Goal: Task Accomplishment & Management: Manage account settings

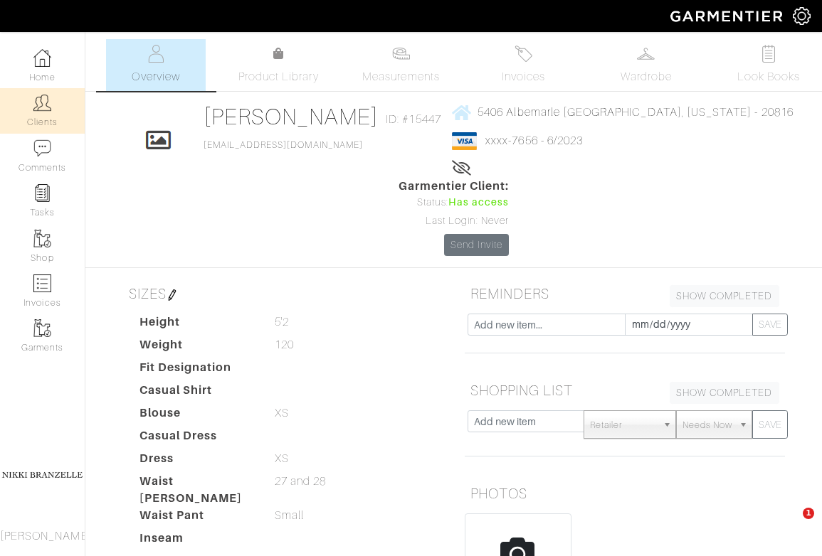
scroll to position [206, 0]
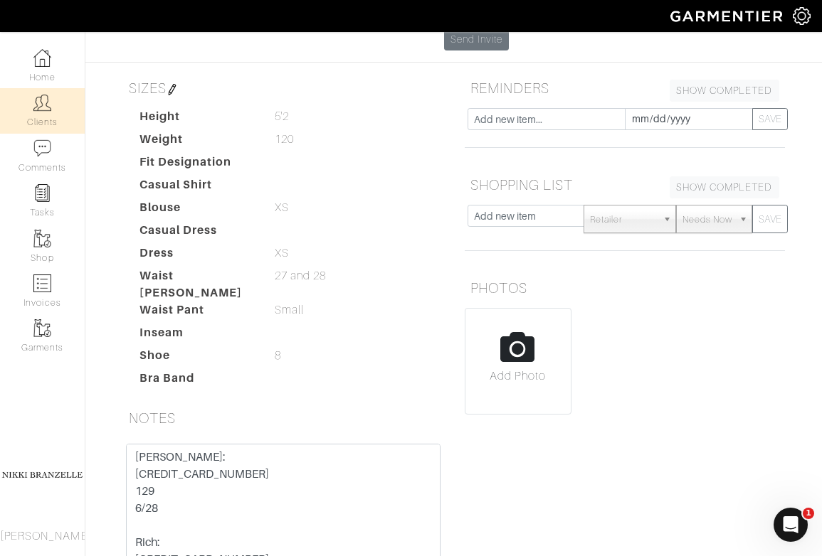
click at [42, 126] on link "Clients" at bounding box center [42, 110] width 85 height 45
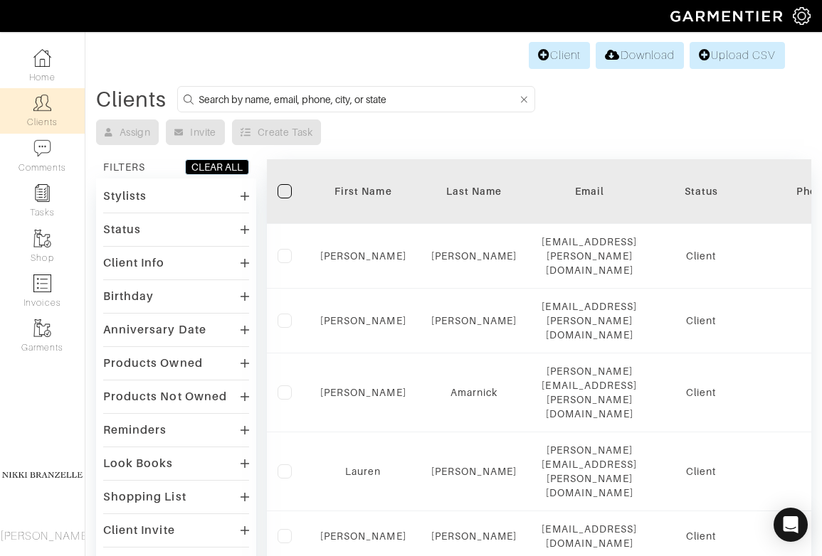
click at [250, 103] on input at bounding box center [359, 99] width 320 height 18
type input "[PERSON_NAME]"
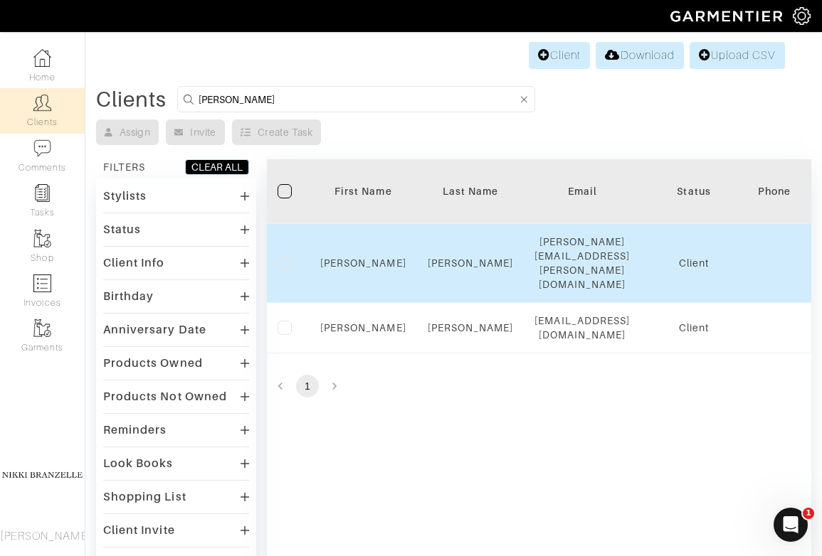
click at [359, 262] on div "Meghan" at bounding box center [363, 263] width 86 height 14
click at [361, 259] on link "Meghan" at bounding box center [363, 263] width 86 height 11
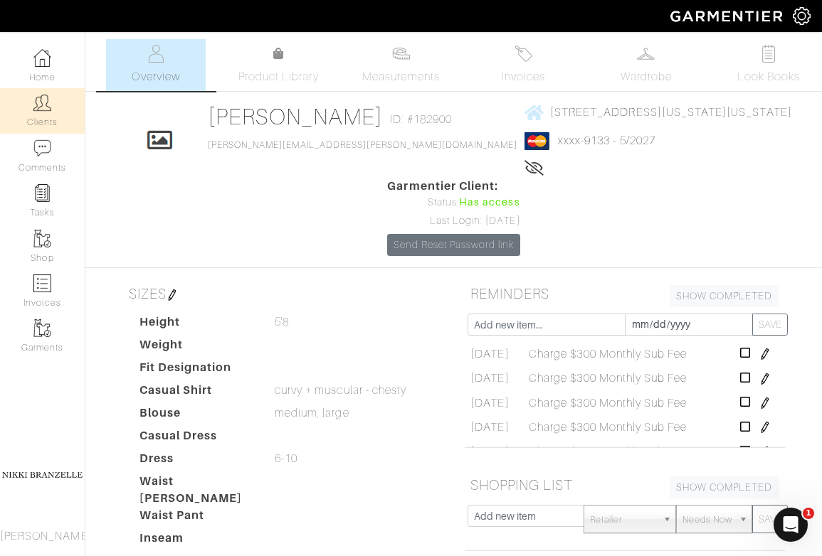
click at [51, 120] on link "Clients" at bounding box center [42, 110] width 85 height 45
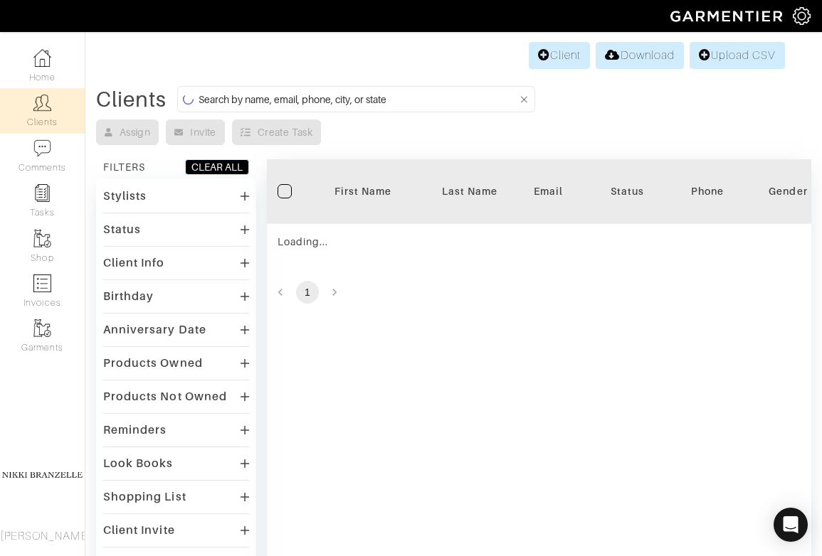
click at [283, 91] on input at bounding box center [359, 99] width 320 height 18
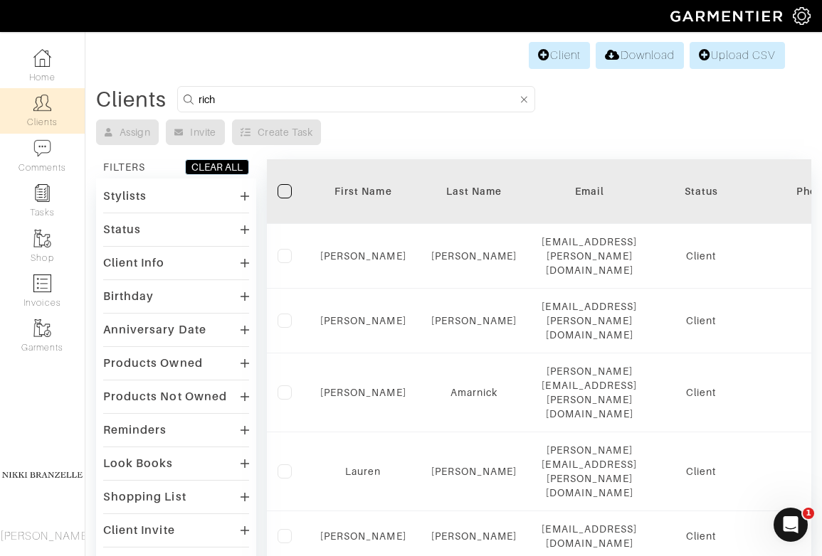
type input "rich"
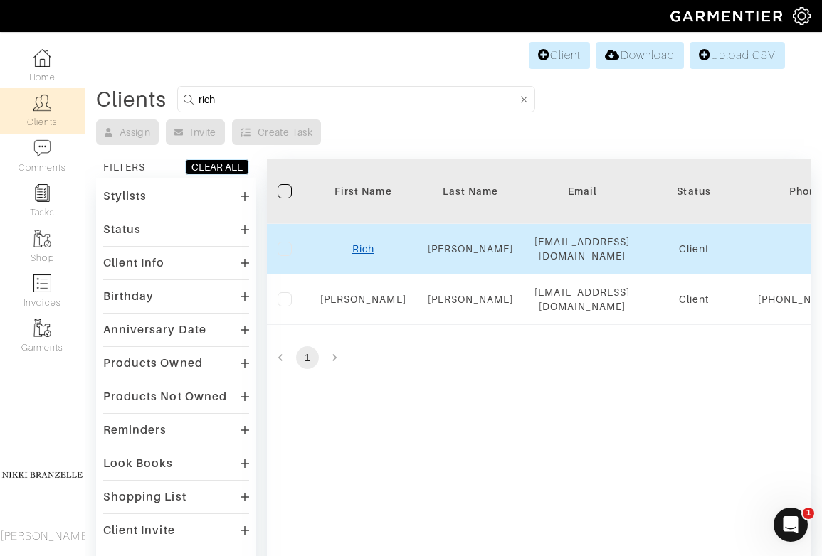
click at [363, 243] on link "Rich" at bounding box center [363, 248] width 22 height 11
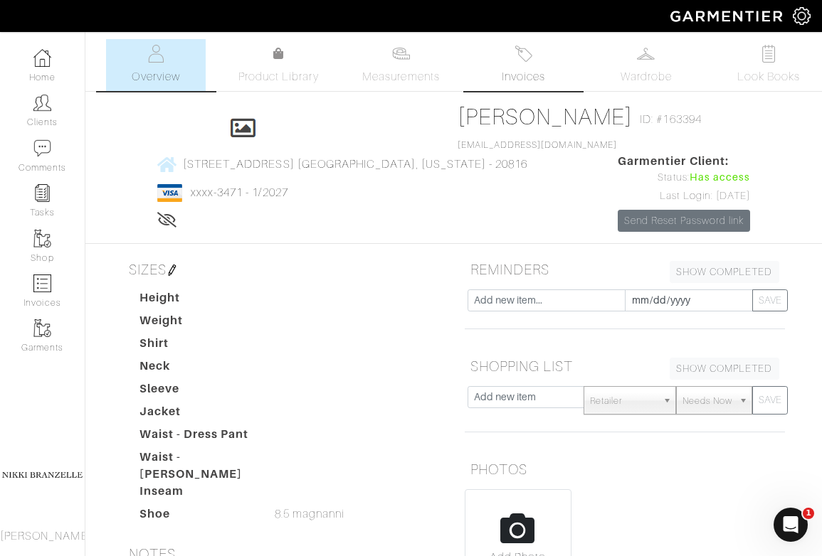
click at [514, 80] on span "Invoices" at bounding box center [523, 76] width 43 height 17
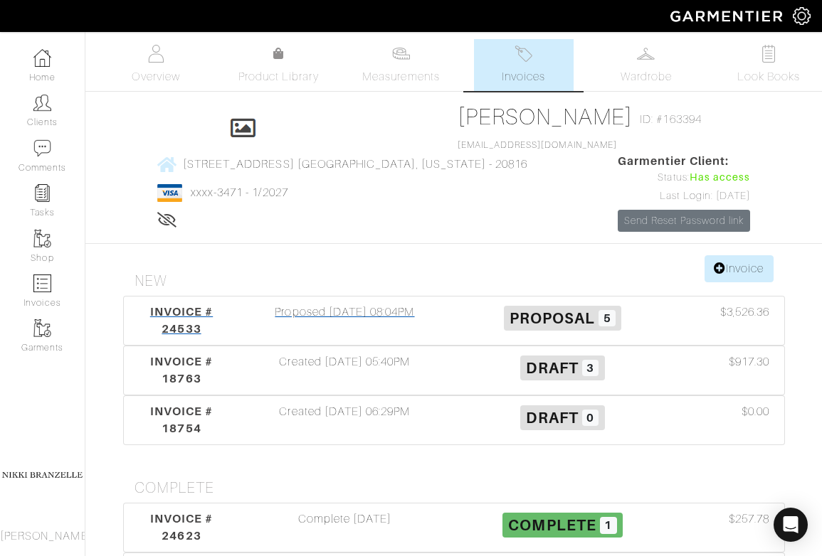
click at [331, 304] on div "Proposed 09/19/25 08:04PM" at bounding box center [345, 321] width 218 height 34
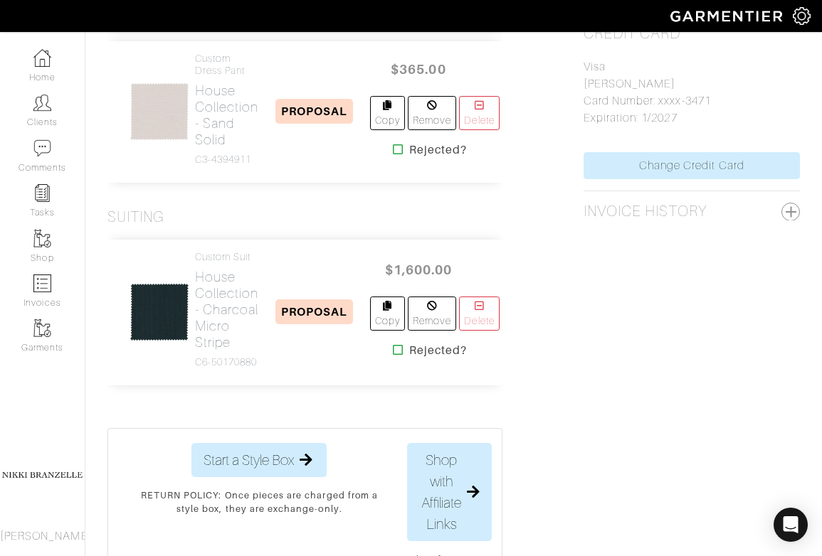
scroll to position [943, 0]
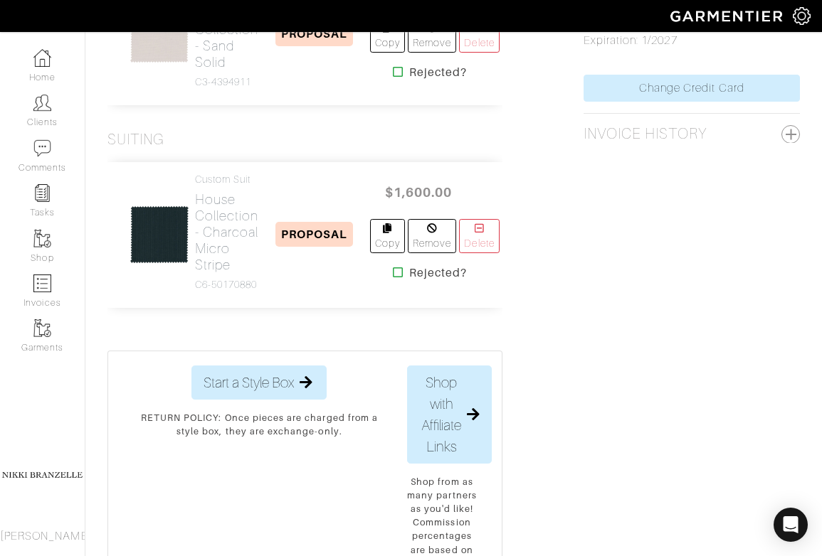
click at [428, 149] on div "Suiting" at bounding box center [304, 140] width 395 height 18
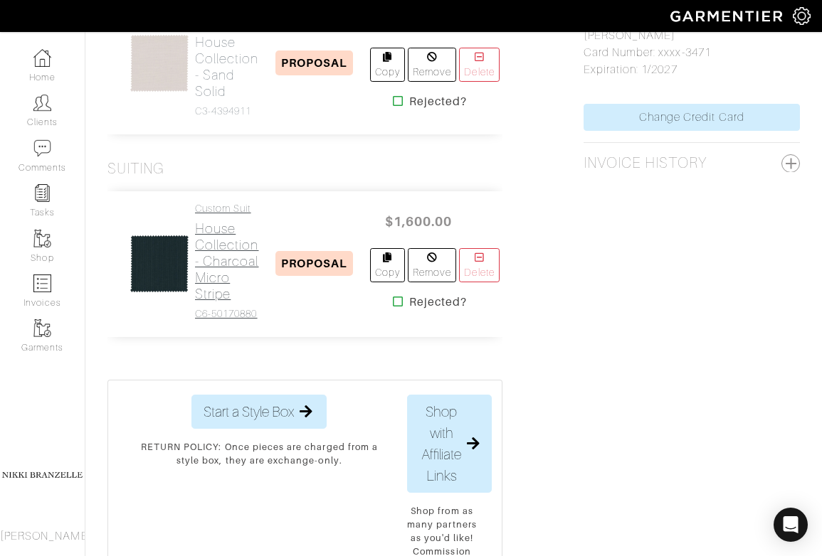
scroll to position [964, 0]
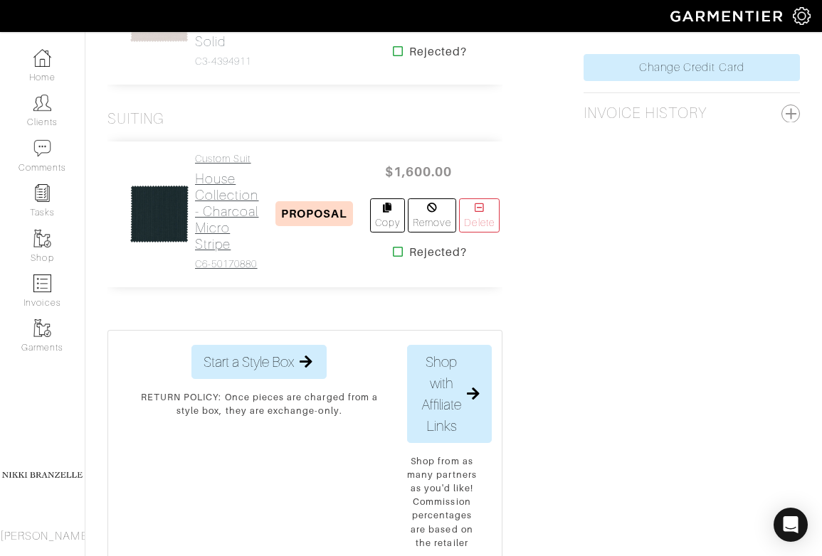
click at [230, 253] on h2 "House Collection - Charcoal Micro Stripe" at bounding box center [227, 212] width 64 height 82
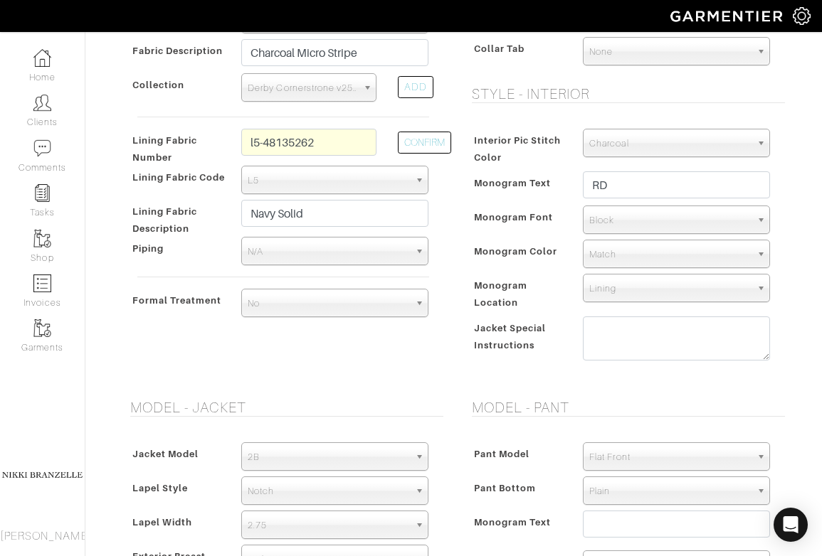
scroll to position [500, 0]
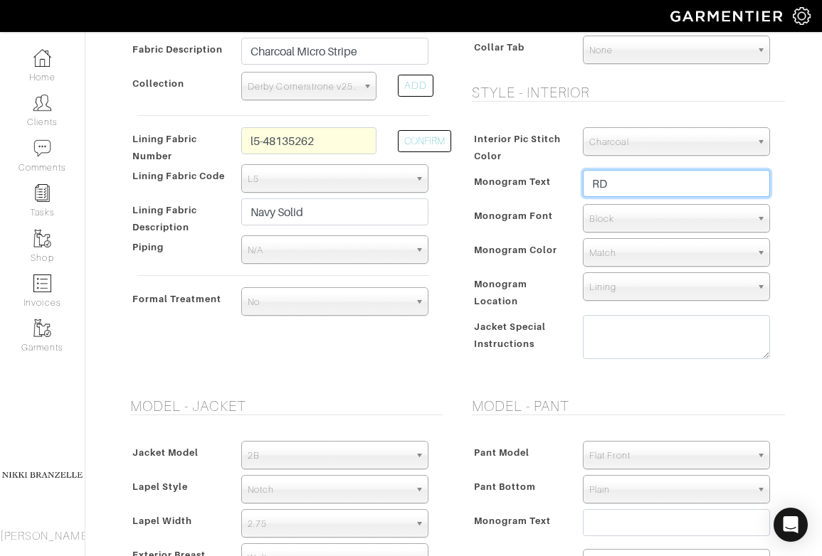
click at [598, 187] on input "RD" at bounding box center [676, 183] width 187 height 27
type input "RJD"
click at [794, 152] on div "Style - Exterior Button Selection Match Formal - Fabric Covered with Formal Tre…" at bounding box center [625, 109] width 342 height 542
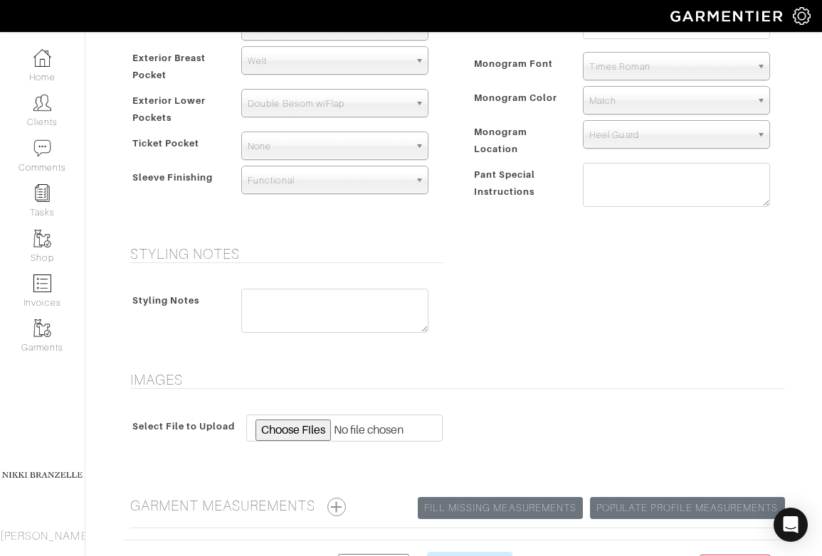
scroll to position [1024, 0]
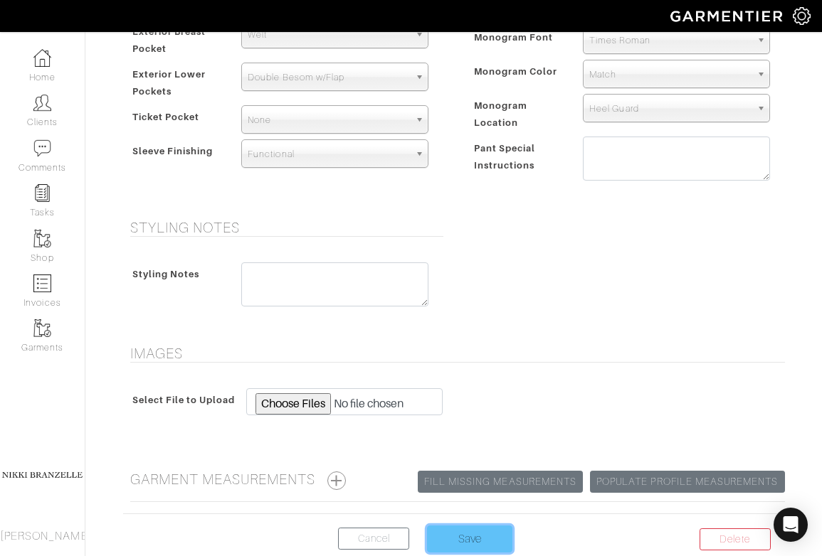
click at [460, 527] on input "Save" at bounding box center [469, 539] width 85 height 27
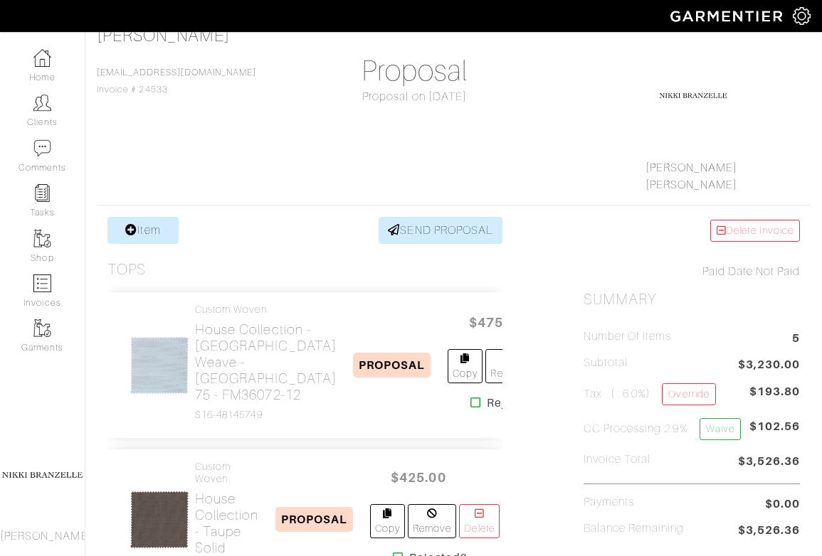
scroll to position [124, 0]
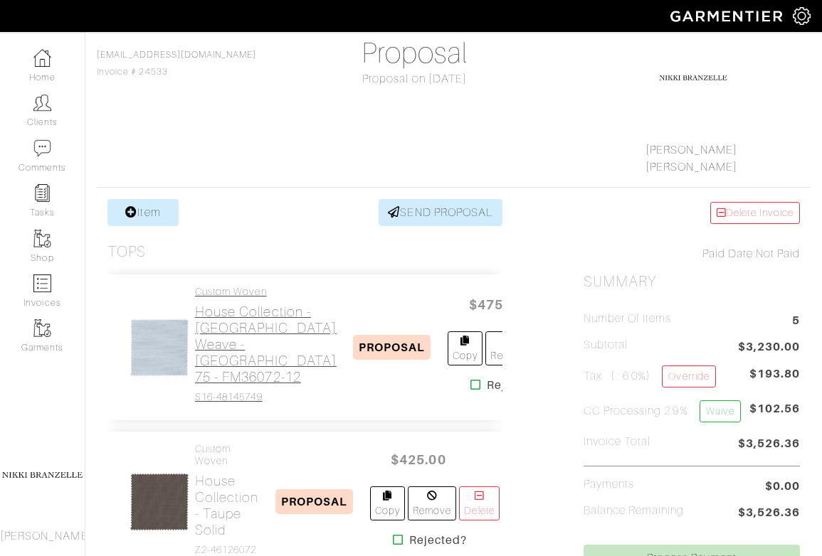
click at [221, 386] on h2 "House Collection - Blue Plain weave - Oxford 75 - FM36072-12" at bounding box center [266, 345] width 142 height 82
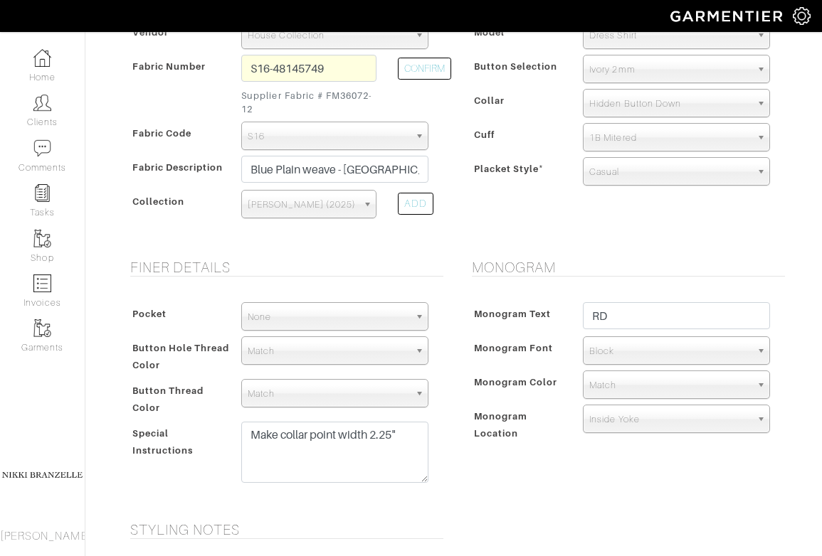
scroll to position [361, 0]
click at [599, 318] on input "RD" at bounding box center [676, 316] width 187 height 27
type input "RJD"
click at [610, 253] on form "See Custom Models & Style Options Swatch & Detail Images Price $ 475.00 Fabric …" at bounding box center [454, 304] width 662 height 1138
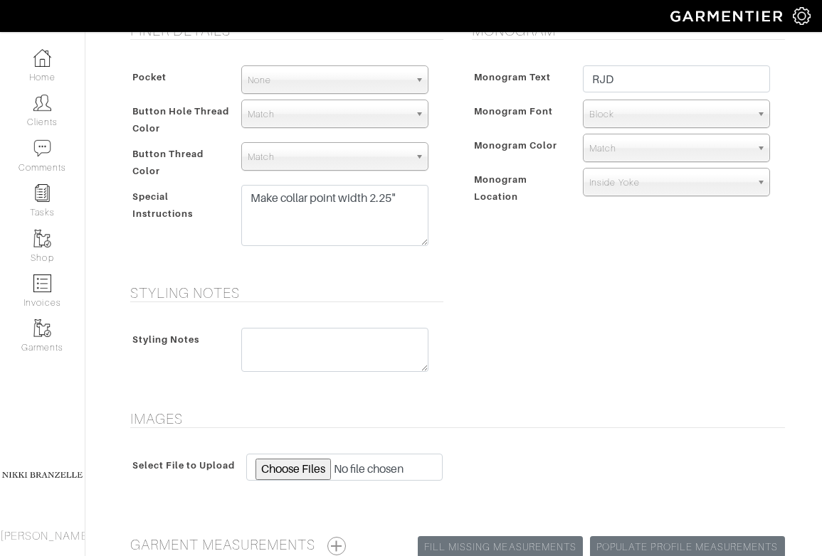
scroll to position [745, 0]
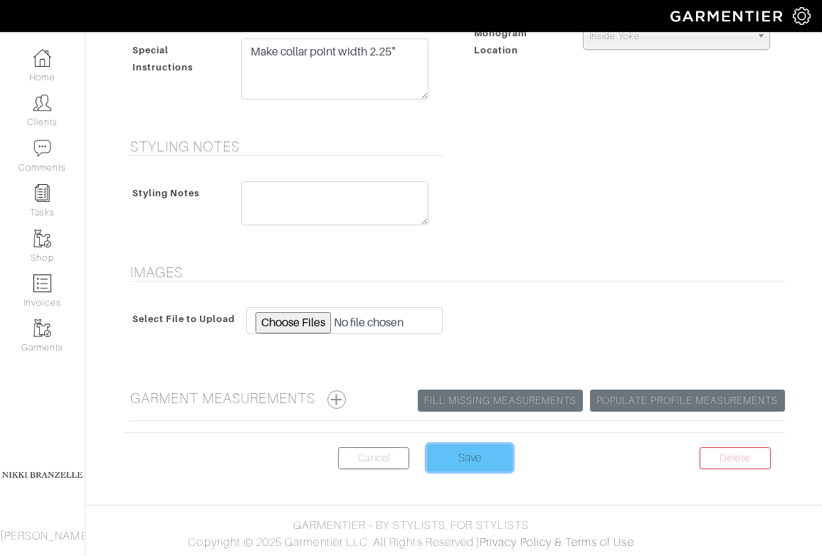
click at [463, 468] on input "Save" at bounding box center [469, 458] width 85 height 27
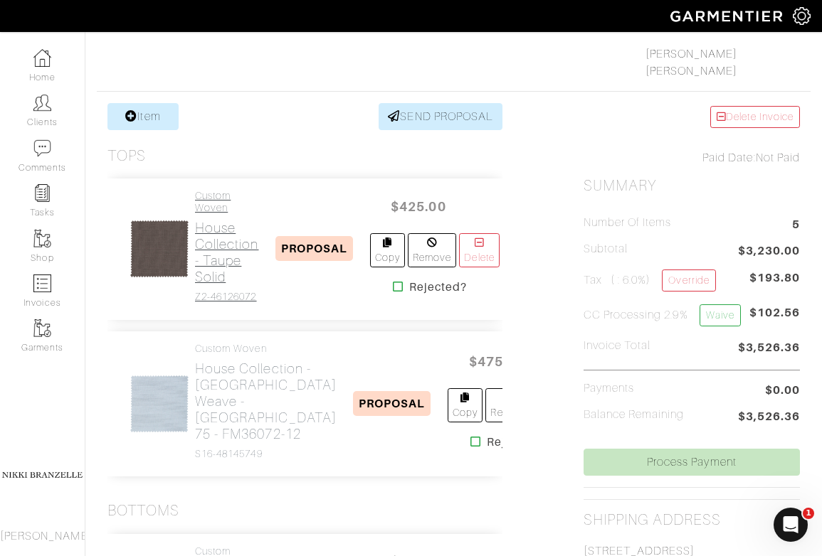
click at [223, 259] on h2 "House Collection - Taupe Solid" at bounding box center [227, 252] width 64 height 65
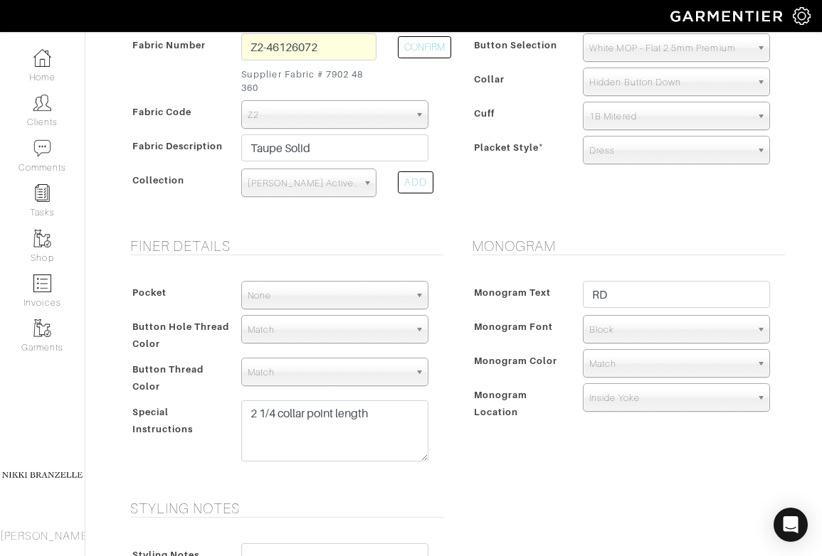
scroll to position [380, 0]
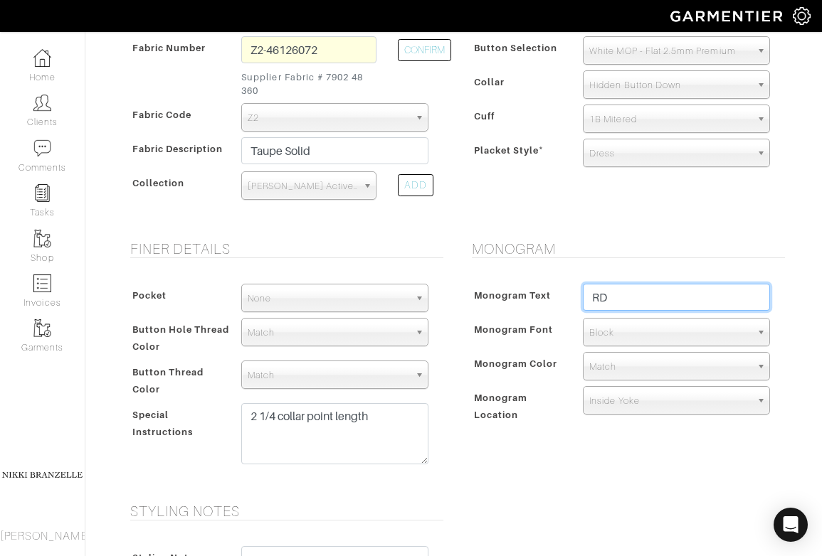
click at [601, 305] on input "RD" at bounding box center [676, 297] width 187 height 27
type input "RJD"
click at [655, 231] on form "See Custom Models & Style Options Swatch & Detail Images Price $ 425.00 Fabric …" at bounding box center [454, 285] width 662 height 1138
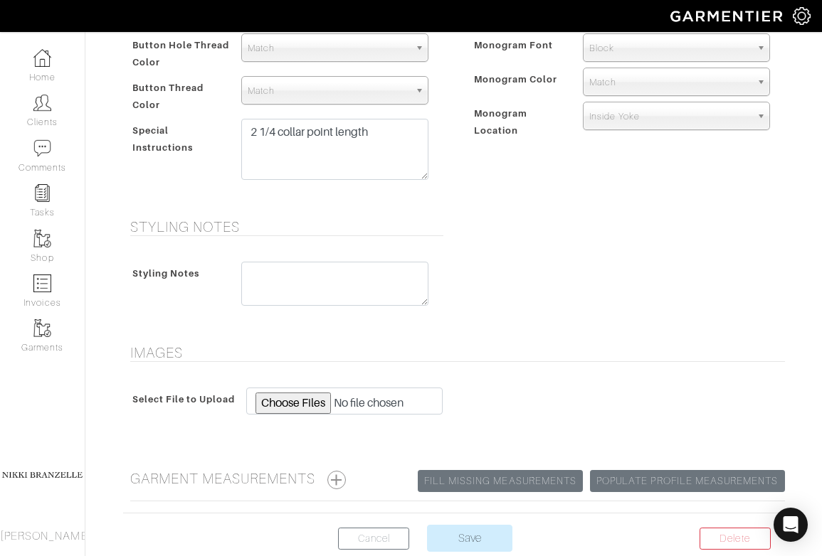
scroll to position [666, 0]
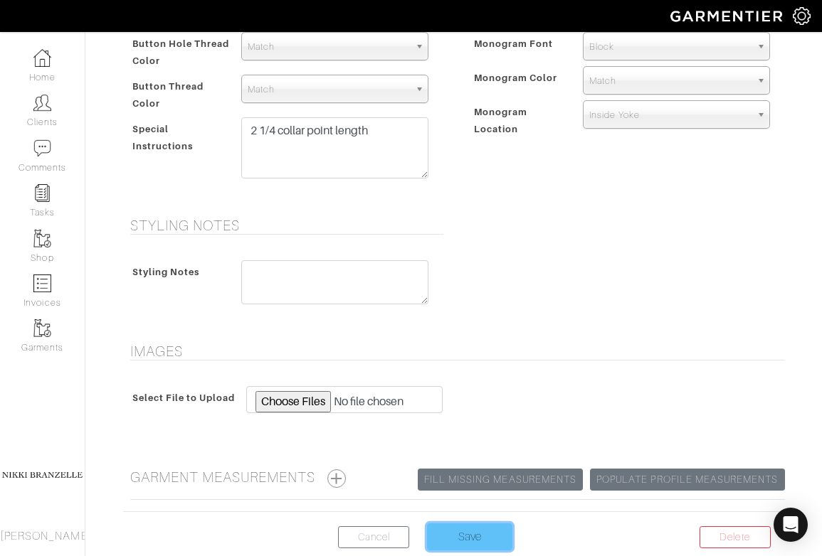
click at [474, 525] on input "Save" at bounding box center [469, 537] width 85 height 27
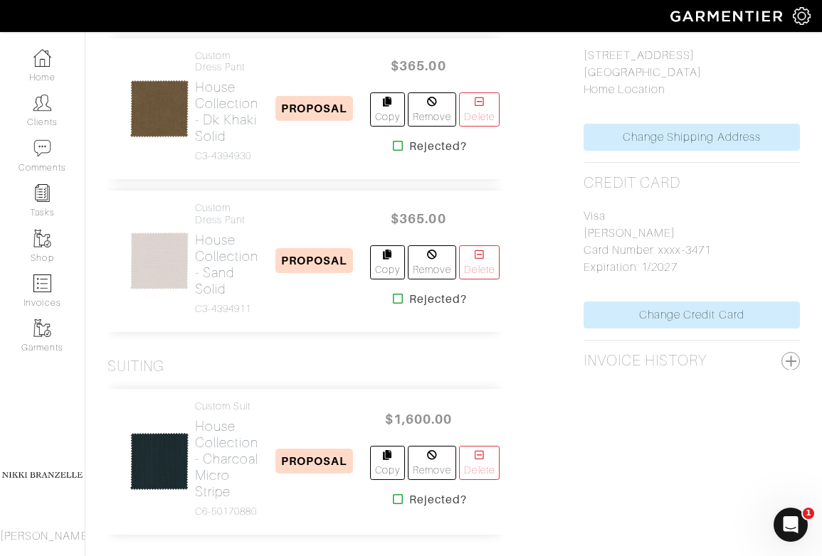
scroll to position [717, 0]
click at [223, 297] on h2 "House Collection - Sand Solid" at bounding box center [227, 263] width 64 height 65
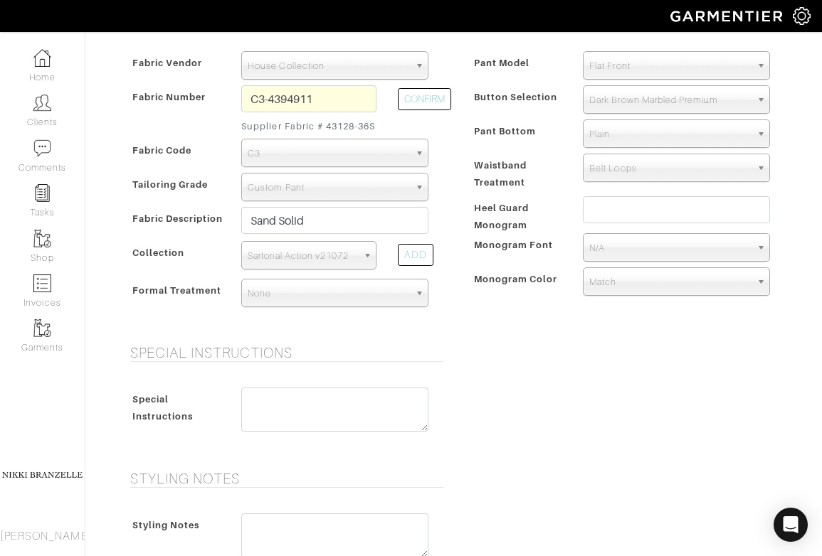
scroll to position [332, 0]
click at [676, 204] on input "text" at bounding box center [676, 209] width 187 height 27
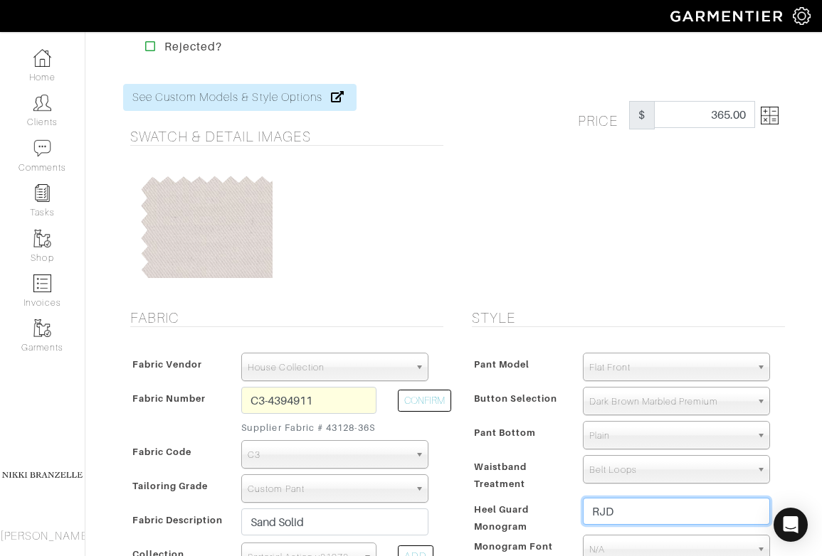
scroll to position [245, 0]
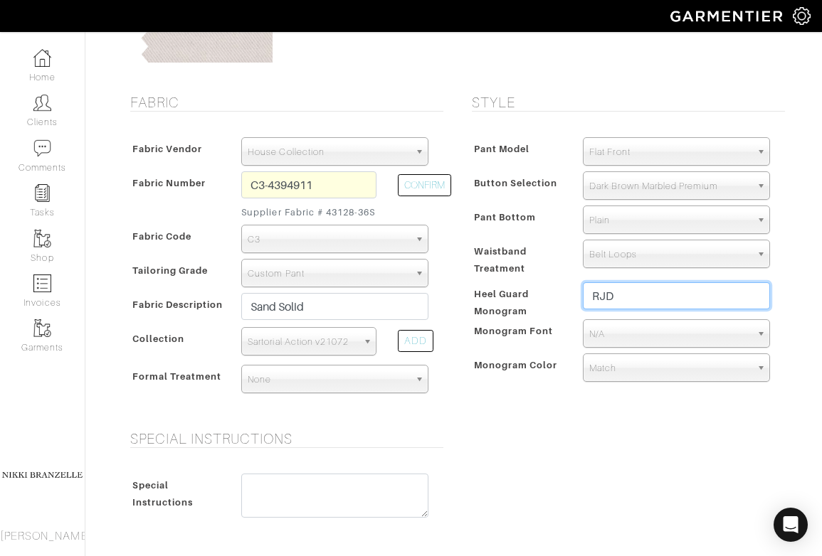
type input "RJD"
click at [522, 413] on div "Style Pant Model Flat Front Single Pleat Chino Tuxedo 5-Pocket ([PERSON_NAME]) …" at bounding box center [625, 254] width 342 height 320
click at [636, 342] on span "N/A" at bounding box center [670, 334] width 162 height 28
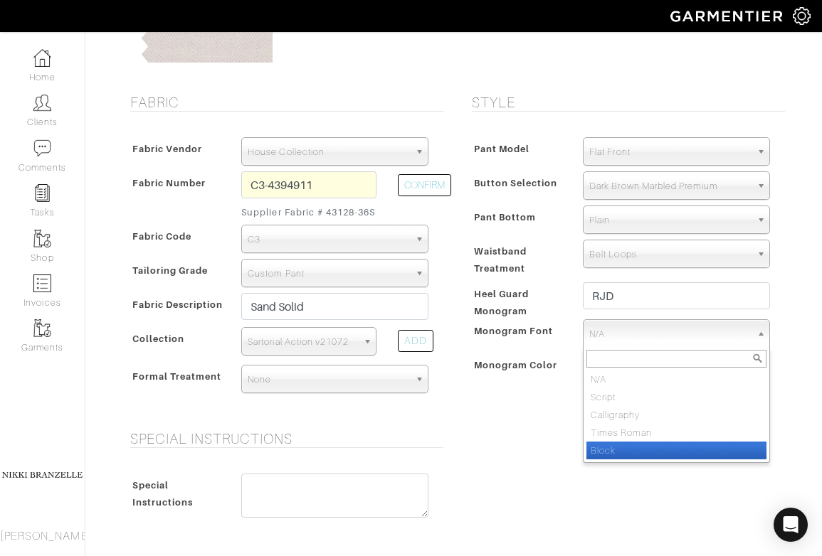
click at [618, 455] on li "Block" at bounding box center [676, 451] width 180 height 18
select select "Block"
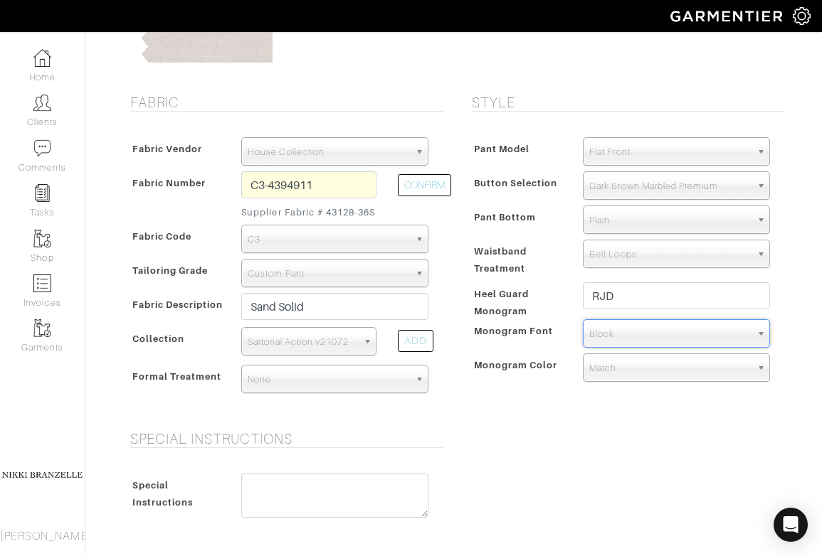
click at [618, 453] on div "Special Instructions Special Instructions" at bounding box center [453, 485] width 683 height 109
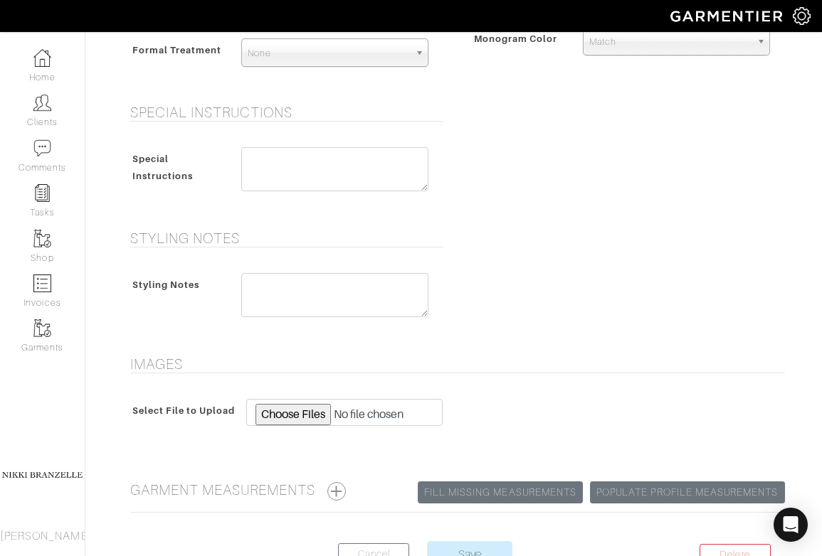
scroll to position [608, 0]
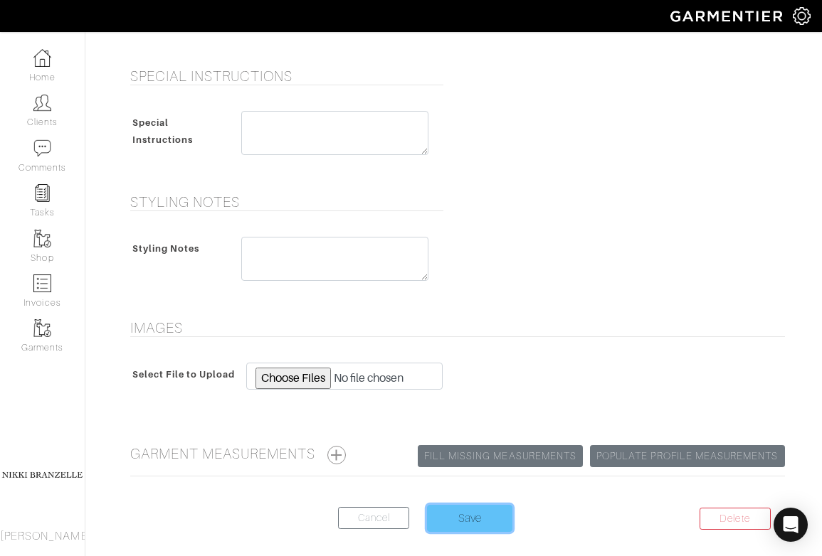
click at [476, 524] on input "Save" at bounding box center [469, 518] width 85 height 27
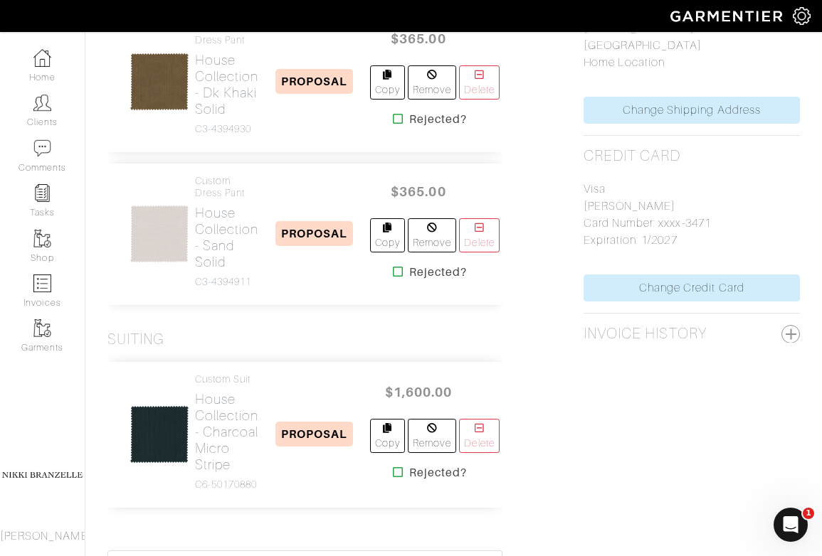
scroll to position [754, 0]
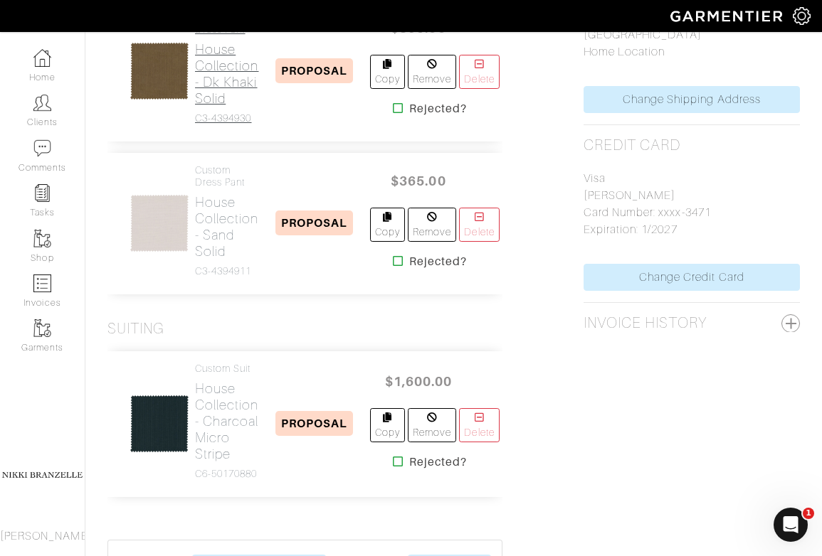
click at [238, 107] on h2 "House Collection - Dk Khaki Solid" at bounding box center [227, 73] width 64 height 65
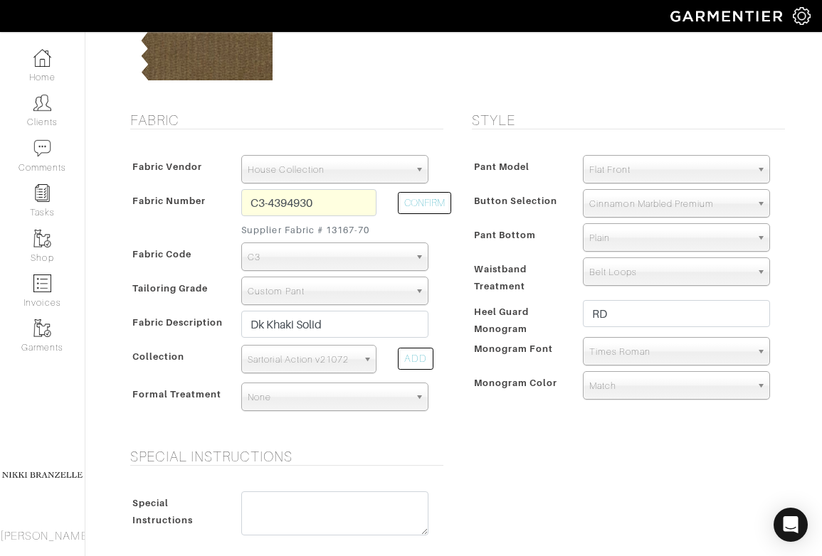
scroll to position [226, 0]
click at [615, 234] on span "Plain" at bounding box center [670, 239] width 162 height 28
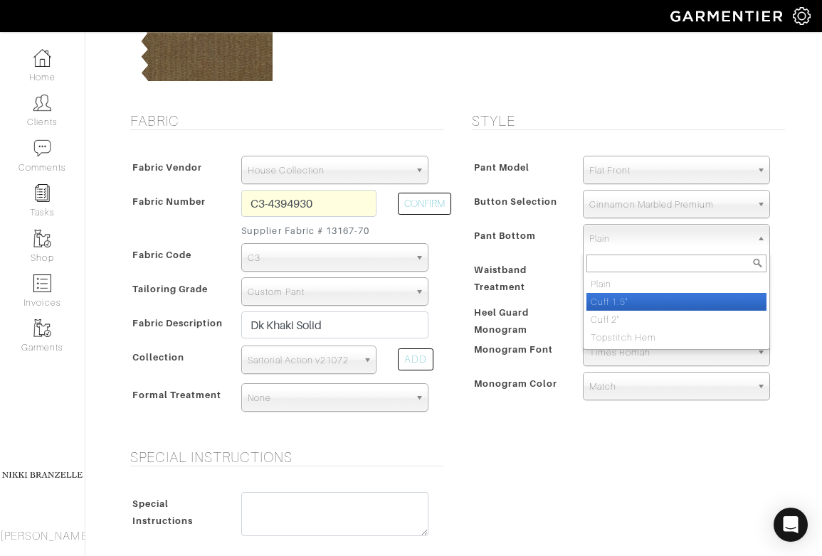
click at [609, 294] on li "Cuff 1.5"" at bounding box center [676, 302] width 180 height 18
select select "Cuff 1.5""
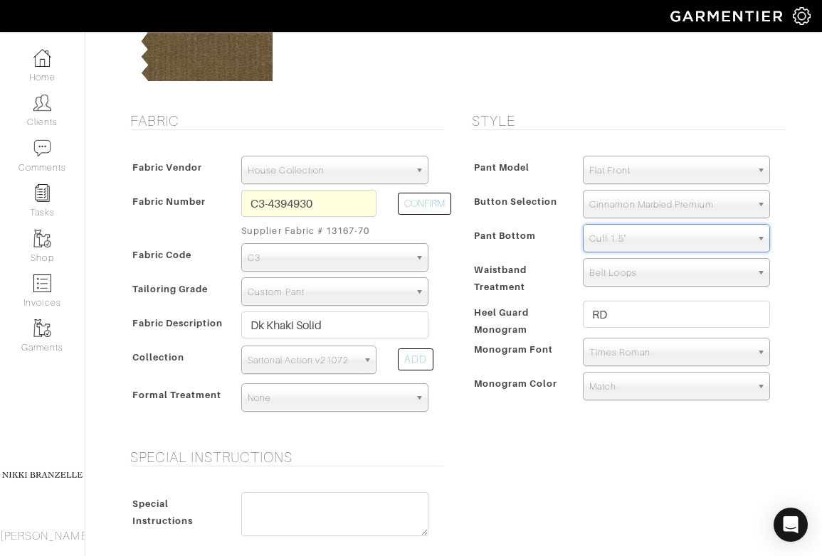
click at [563, 147] on div "Pant Model Flat Front Single Pleat Chino Tuxedo 5-Pocket (Jean) Flat Front Butt…" at bounding box center [625, 281] width 320 height 279
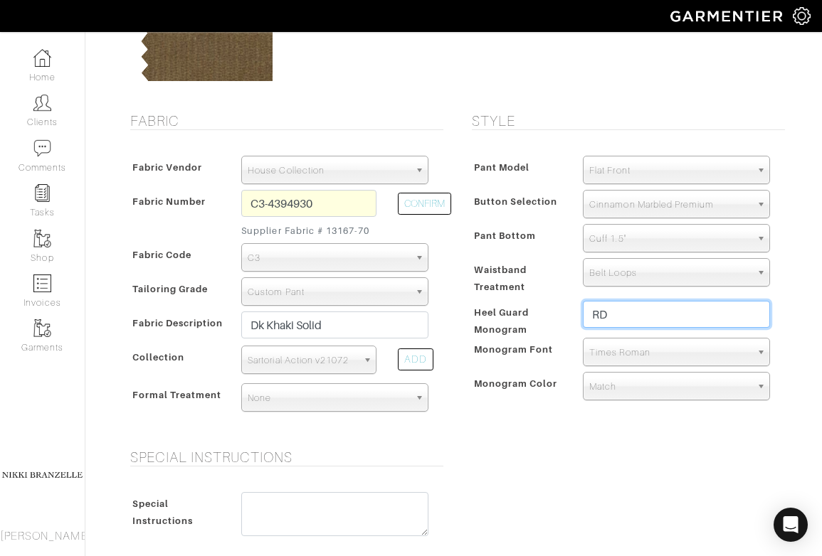
click at [601, 315] on input "RD" at bounding box center [676, 314] width 187 height 27
type input "RJD"
click at [804, 354] on div "Rich Dyer - Invoice # 24533 - Custom Dress Pant Rejected? See Custom Models & S…" at bounding box center [411, 372] width 822 height 1118
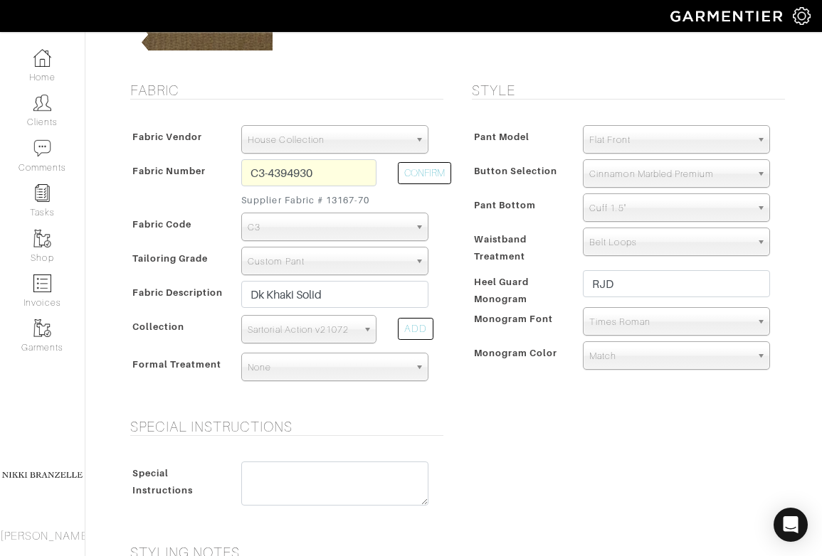
scroll to position [255, 0]
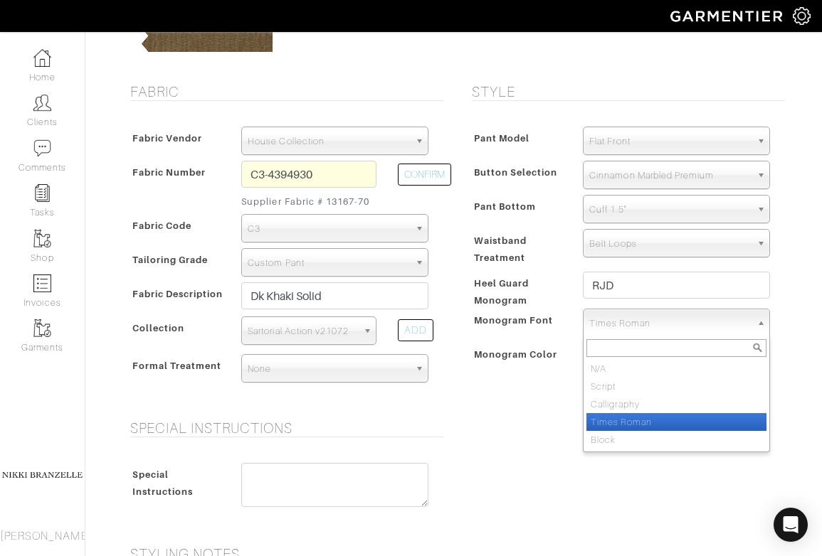
click at [601, 326] on span "Times Roman" at bounding box center [670, 324] width 162 height 28
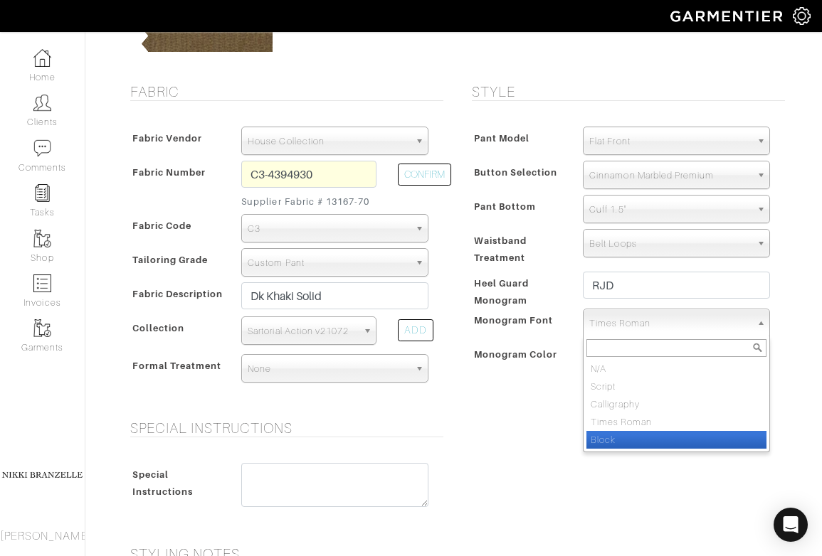
click at [616, 445] on li "Block" at bounding box center [676, 440] width 180 height 18
select select "Block"
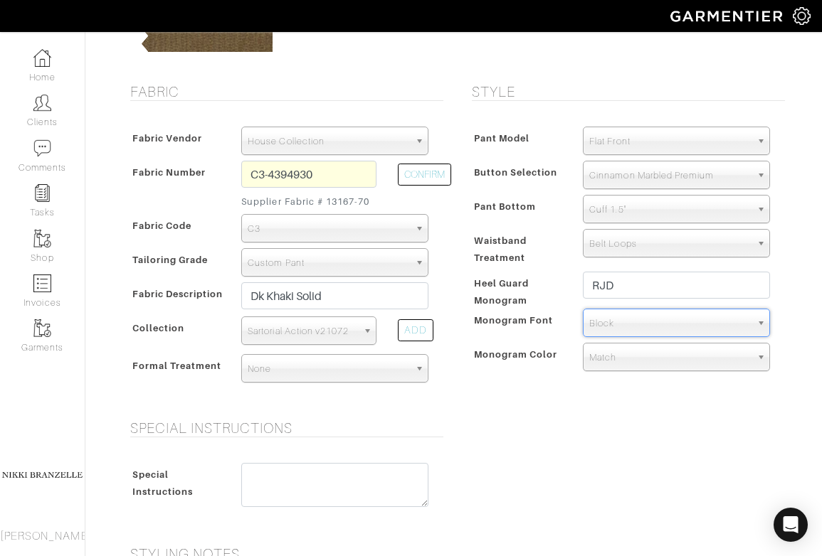
click at [649, 489] on div "Special Instructions Special Instructions" at bounding box center [453, 474] width 683 height 109
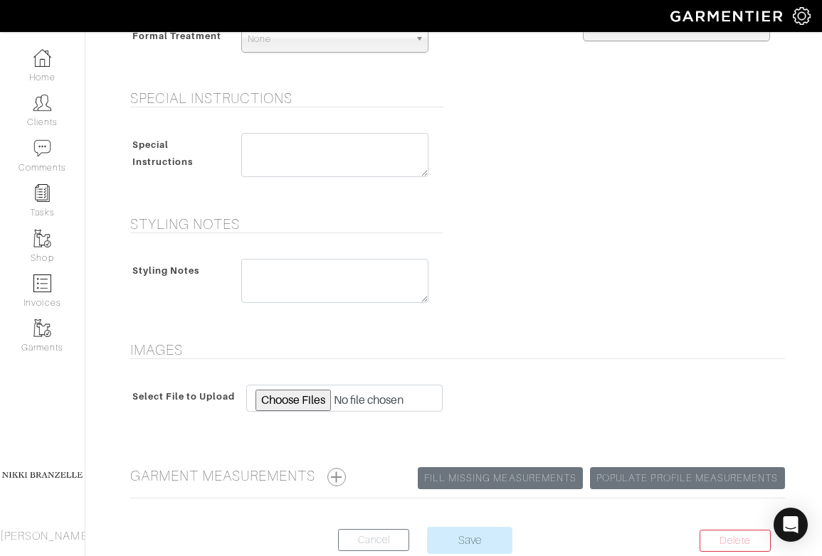
scroll to position [668, 0]
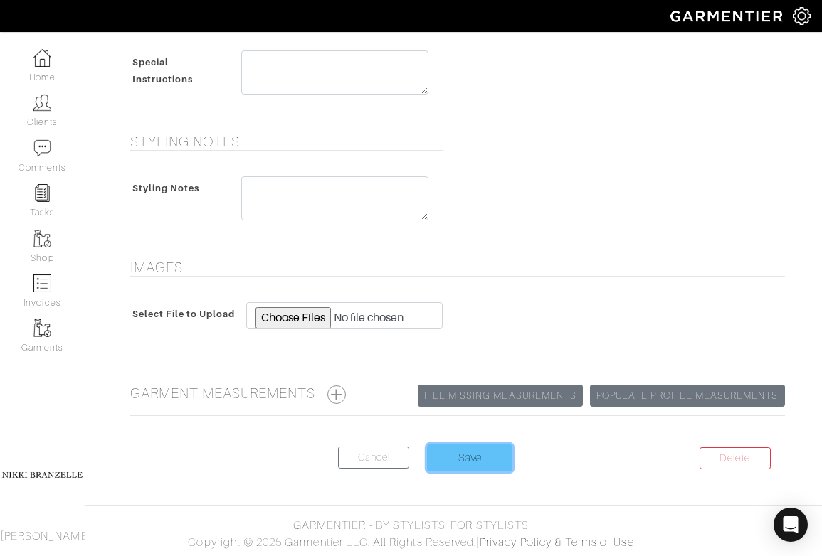
click at [445, 461] on input "Save" at bounding box center [469, 458] width 85 height 27
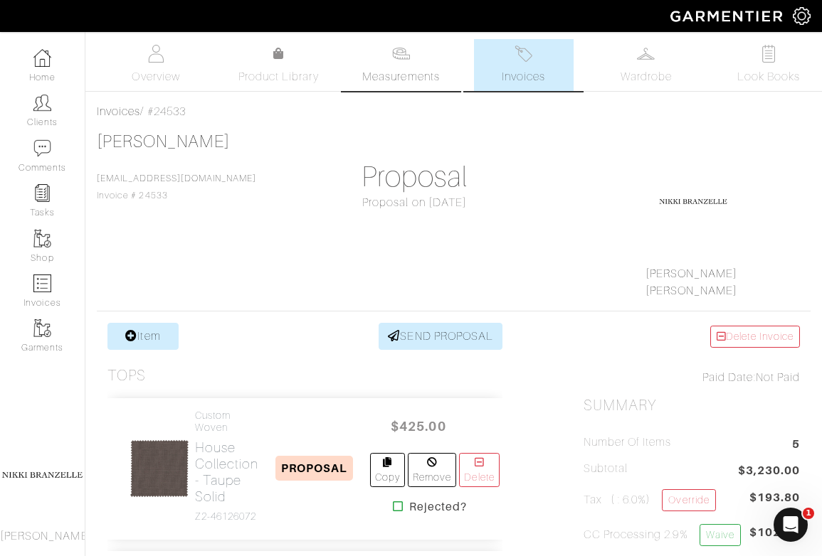
click at [355, 58] on link "Measurements" at bounding box center [401, 65] width 100 height 52
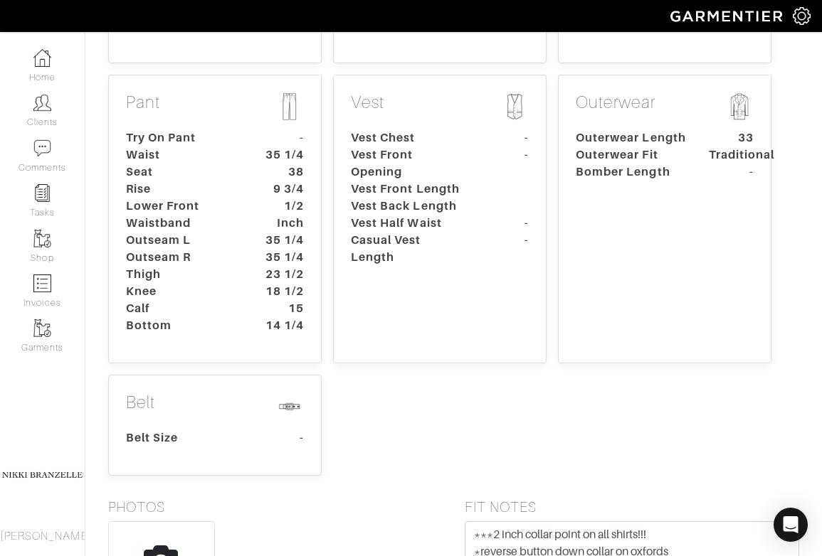
scroll to position [522, 0]
type textarea "***2 1/4 inch collar point on all shirts!!! *reverse button down collar on oxfo…"
click at [532, 418] on div "Core … Height 5'7 Weight 162 Overarm 50 1/2 Chest 41 Bicep 14 1/4 Stomach 38 1/…" at bounding box center [453, 115] width 702 height 765
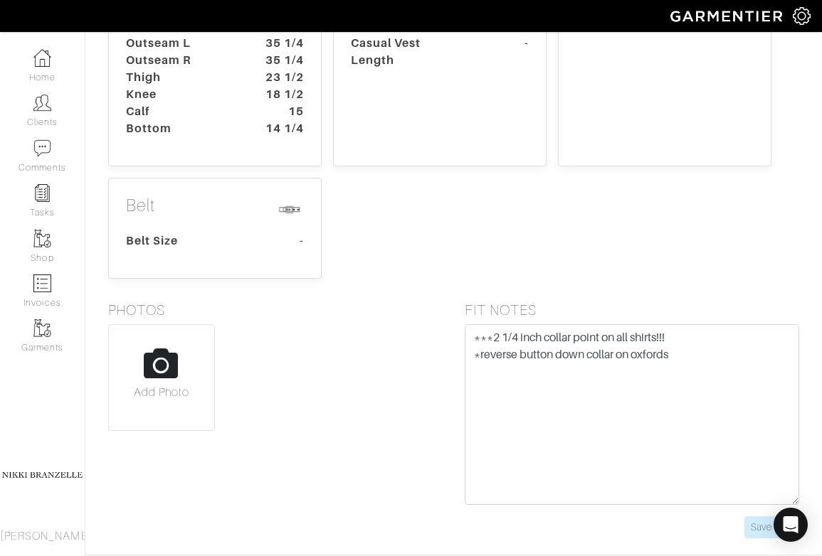
scroll to position [719, 0]
click at [774, 517] on input "Save Note" at bounding box center [771, 528] width 55 height 22
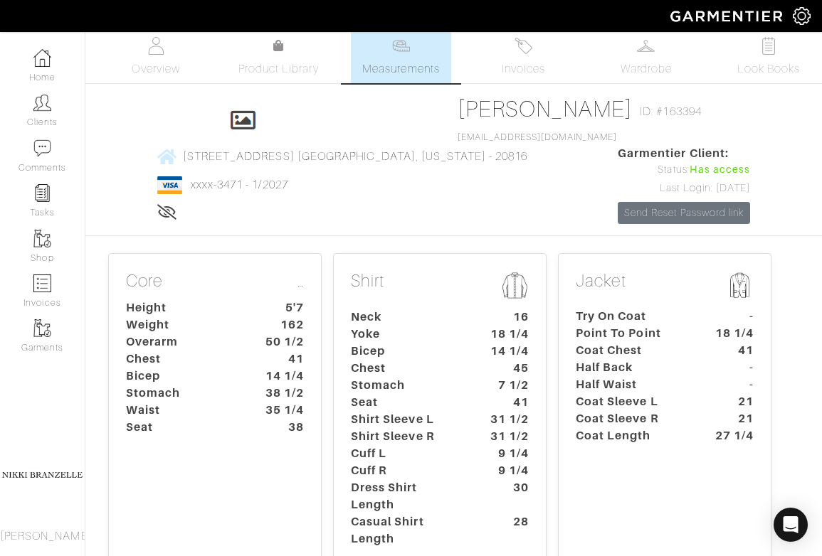
scroll to position [0, 0]
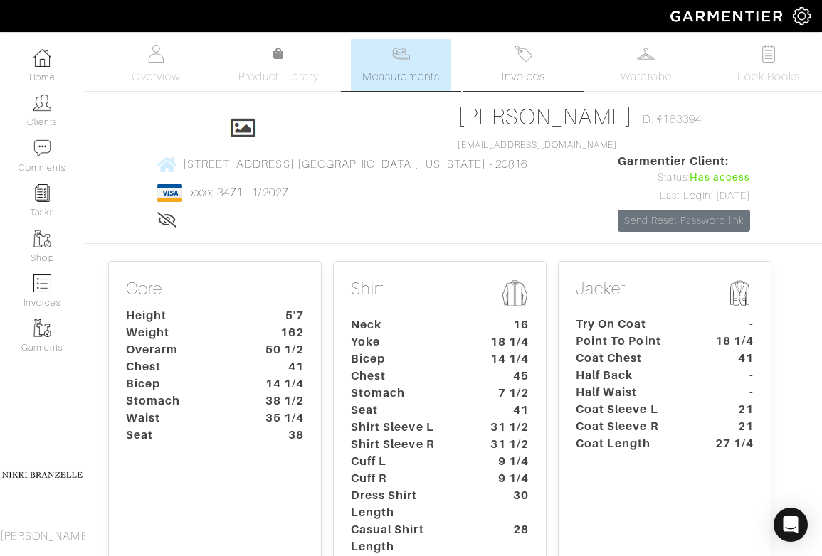
click at [522, 51] on img at bounding box center [524, 54] width 18 height 18
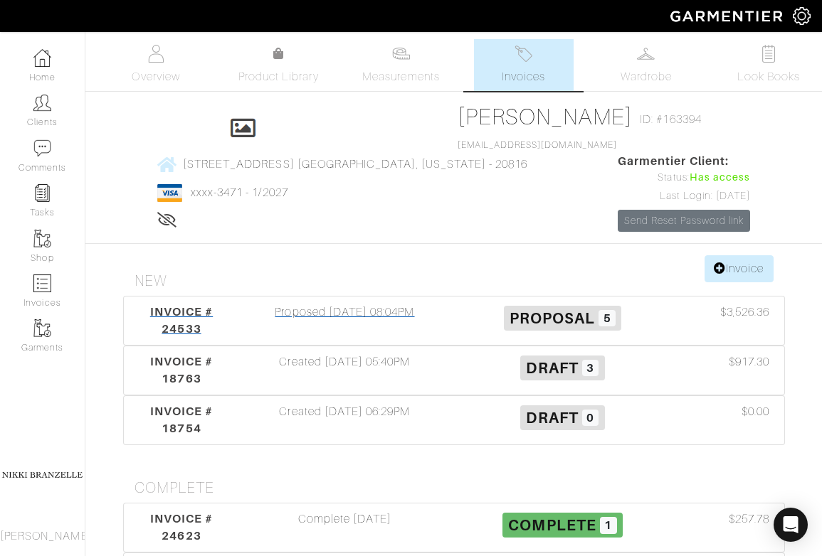
click at [157, 305] on span "INVOICE # 24533" at bounding box center [181, 320] width 63 height 31
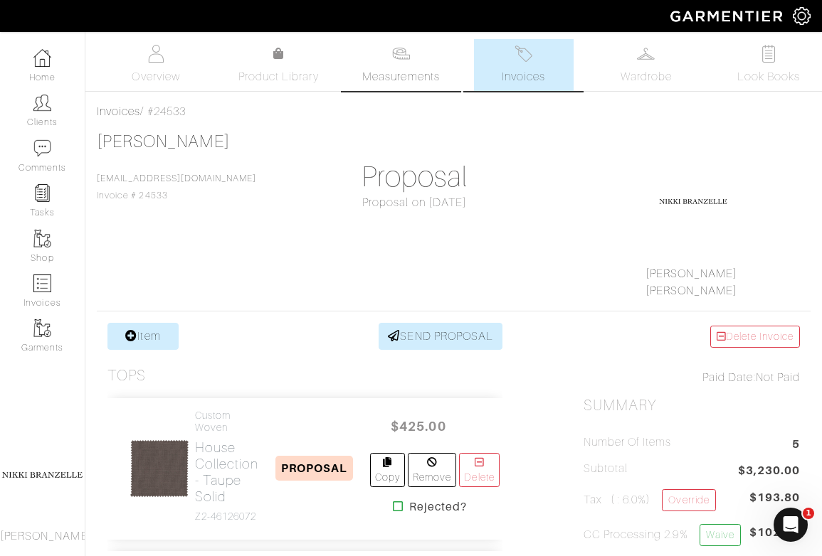
click at [410, 71] on span "Measurements" at bounding box center [401, 76] width 78 height 17
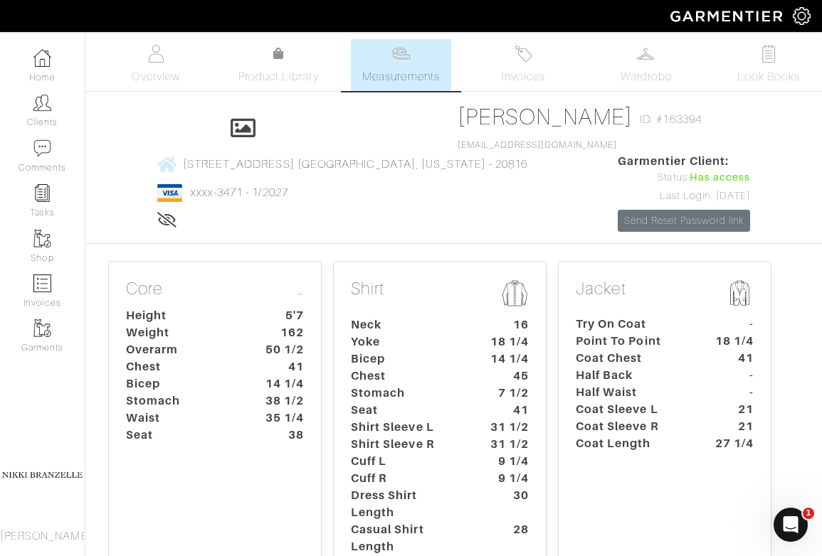
click at [421, 71] on span "Measurements" at bounding box center [401, 76] width 78 height 17
click at [536, 74] on span "Invoices" at bounding box center [523, 76] width 43 height 17
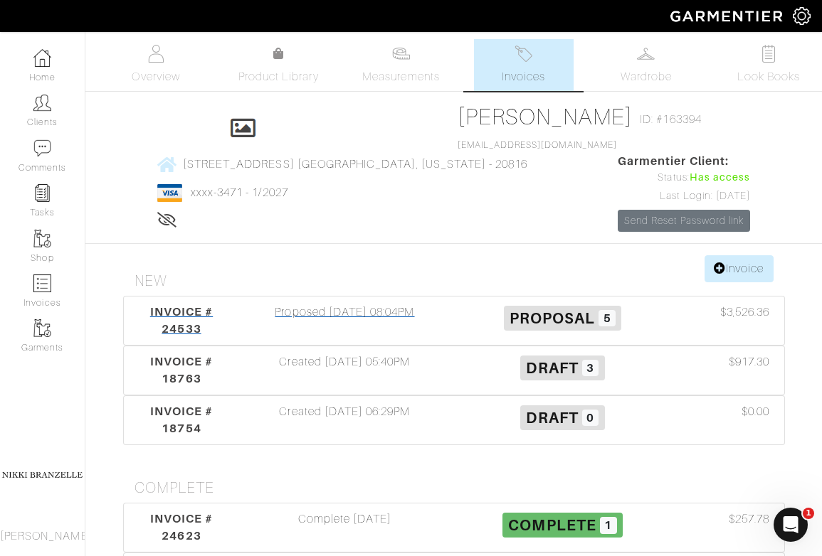
click at [391, 304] on div "Proposed 09/19/25 08:04PM" at bounding box center [345, 321] width 218 height 34
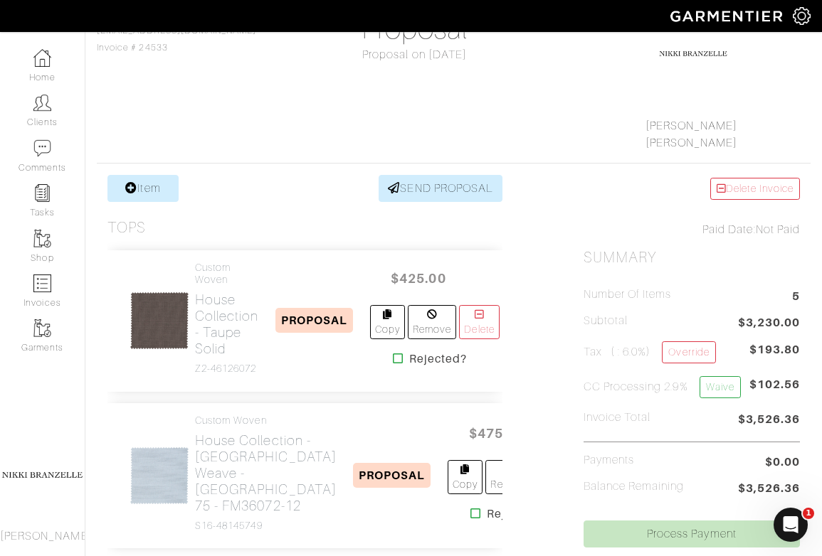
scroll to position [199, 0]
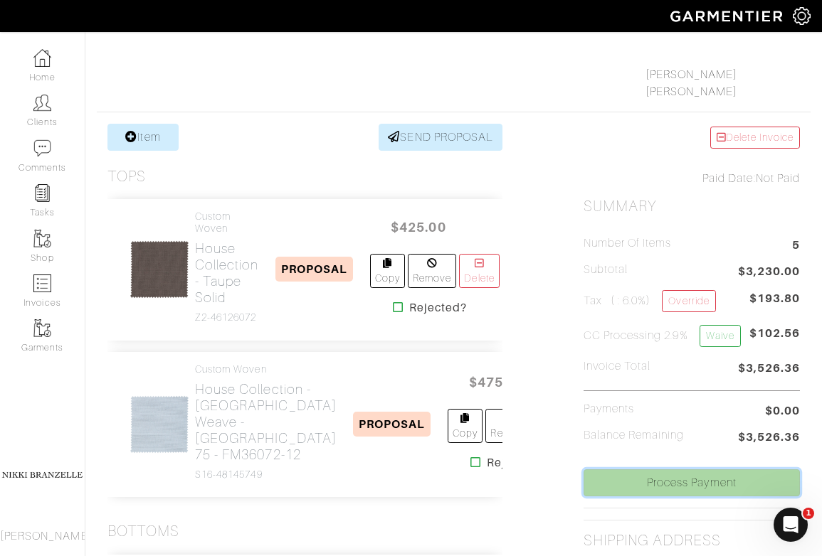
click at [649, 485] on link "Process Payment" at bounding box center [692, 483] width 216 height 27
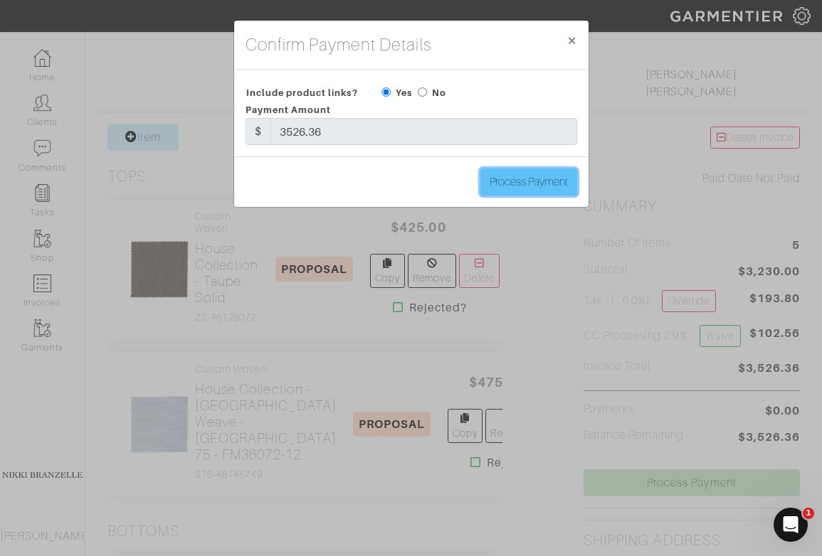
click at [546, 182] on input "Process Payment" at bounding box center [528, 182] width 97 height 27
type input "Process Payment"
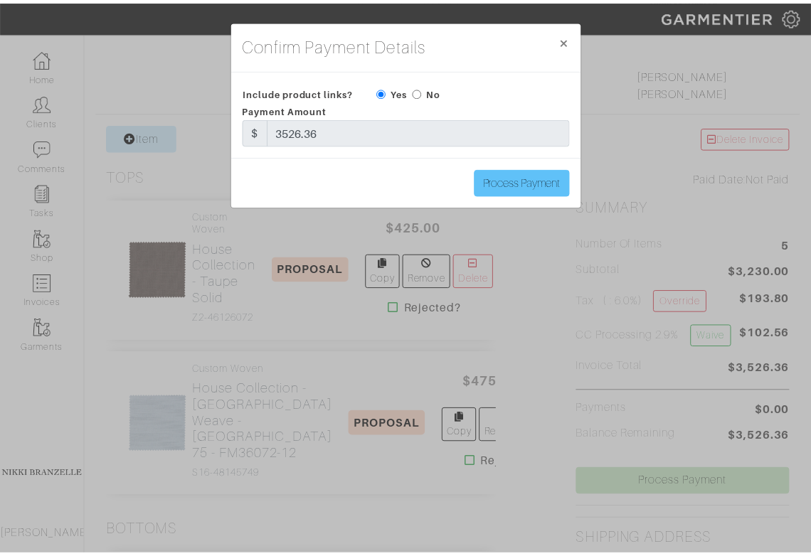
scroll to position [0, 0]
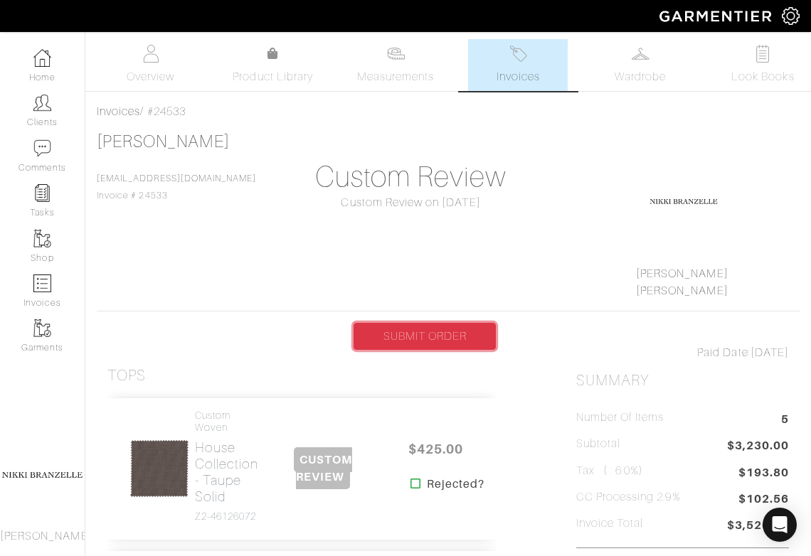
click at [445, 340] on link "SUBMIT ORDER" at bounding box center [425, 336] width 142 height 27
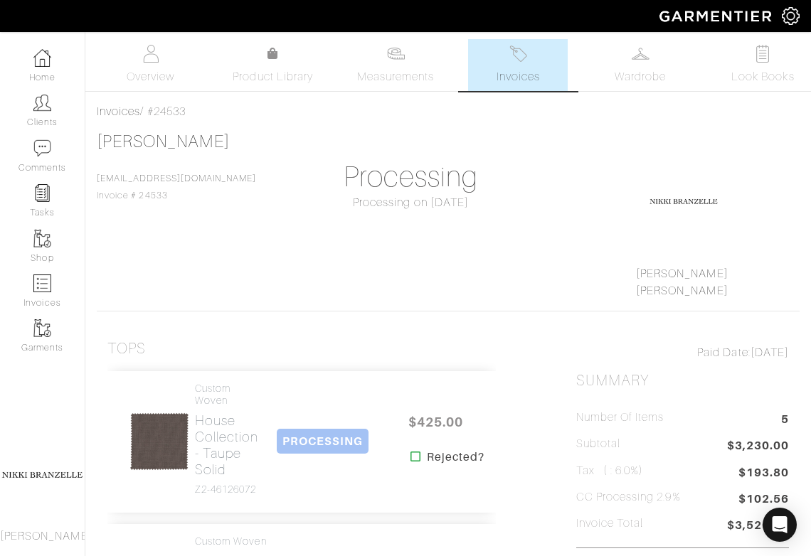
click at [179, 109] on div "Invoices / #24533" at bounding box center [448, 111] width 703 height 17
copy div "24533"
click at [130, 75] on span "Overview" at bounding box center [151, 76] width 48 height 17
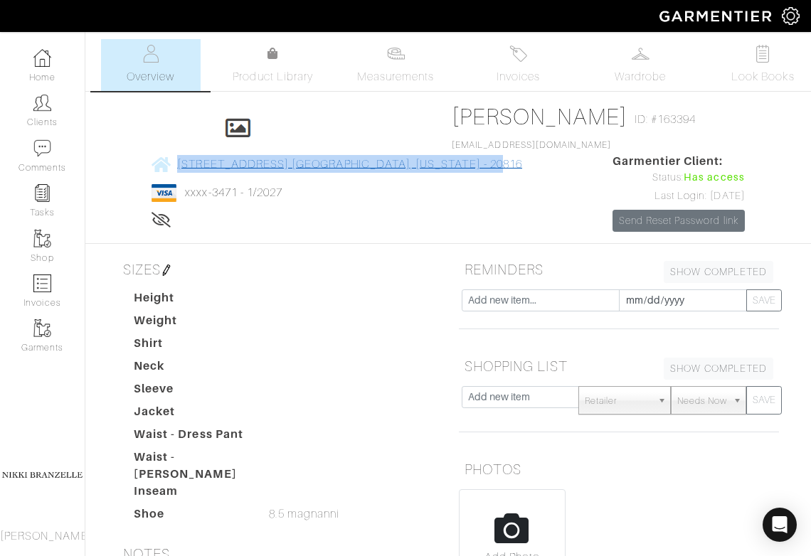
copy link "5406 Albemarle St Bethesda, Maryland - 20816"
click at [52, 110] on link "Clients" at bounding box center [42, 110] width 85 height 45
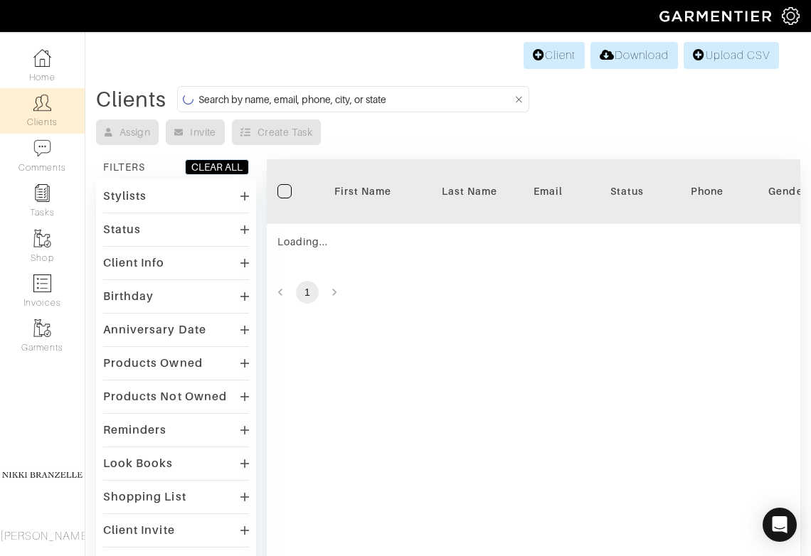
click at [403, 91] on input at bounding box center [356, 99] width 314 height 18
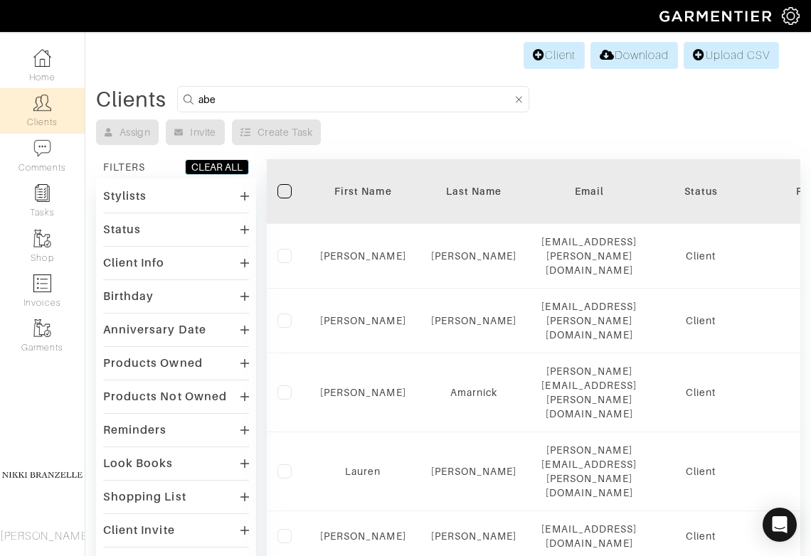
type input "abe"
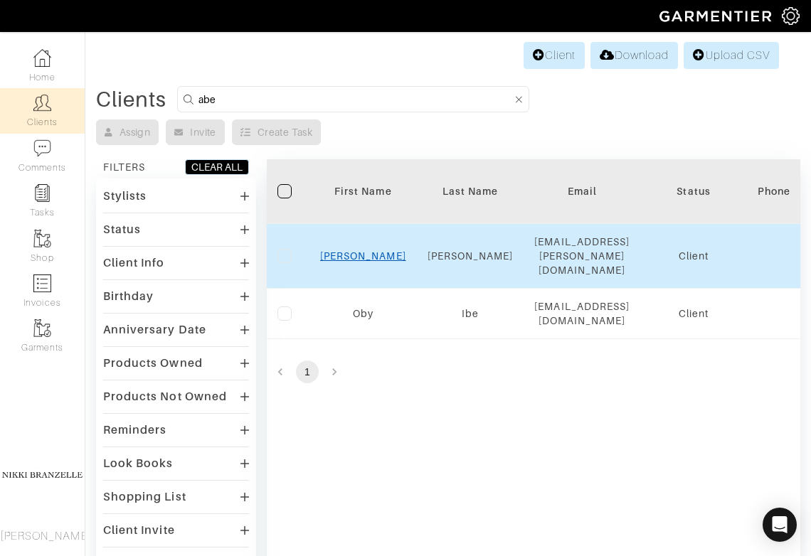
click at [361, 250] on link "Abe" at bounding box center [363, 255] width 86 height 11
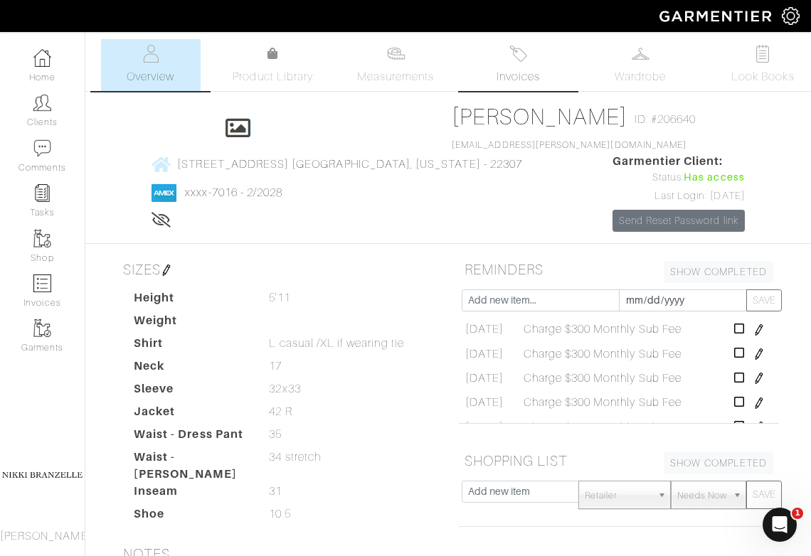
click at [514, 63] on link "Invoices" at bounding box center [518, 65] width 100 height 52
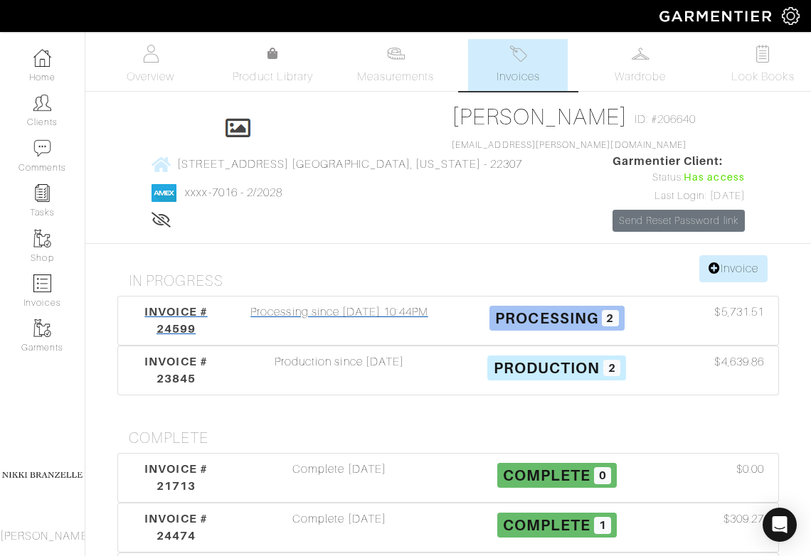
click at [304, 338] on div "Processing since [DATE] 10:44PM" at bounding box center [340, 321] width 218 height 34
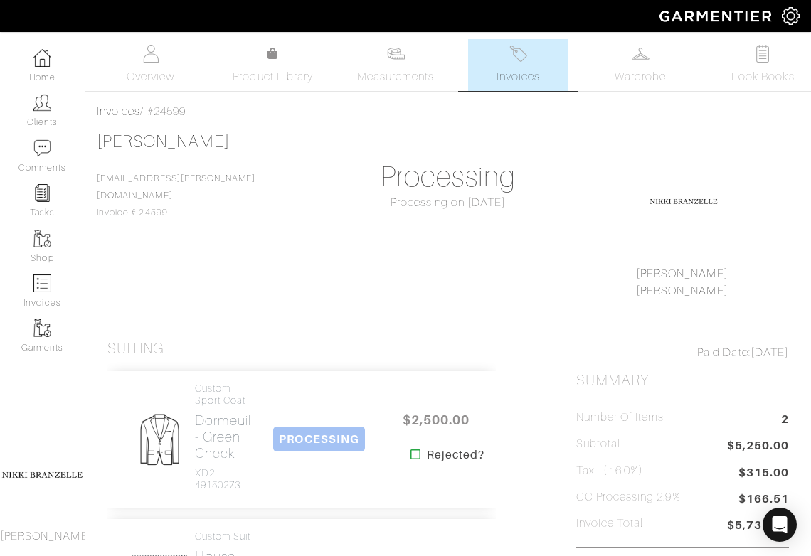
drag, startPoint x: 149, startPoint y: 111, endPoint x: 233, endPoint y: 111, distance: 84.0
click at [233, 111] on div "Invoices / #24599" at bounding box center [448, 111] width 703 height 17
copy div "#24599"
click at [48, 112] on link "Clients" at bounding box center [42, 110] width 85 height 45
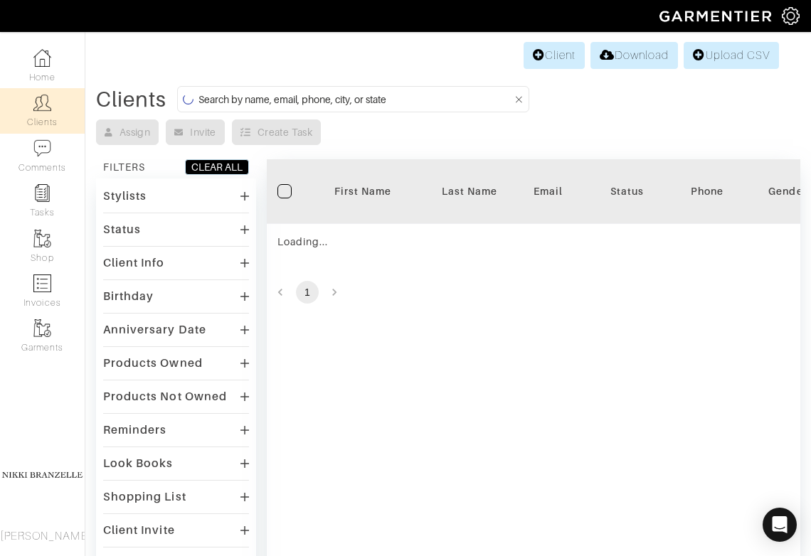
click at [280, 100] on input at bounding box center [356, 99] width 314 height 18
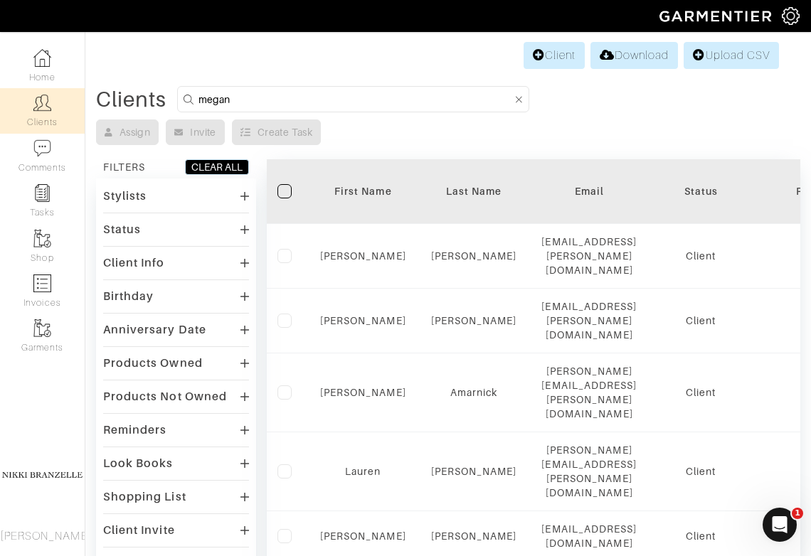
type input "megan"
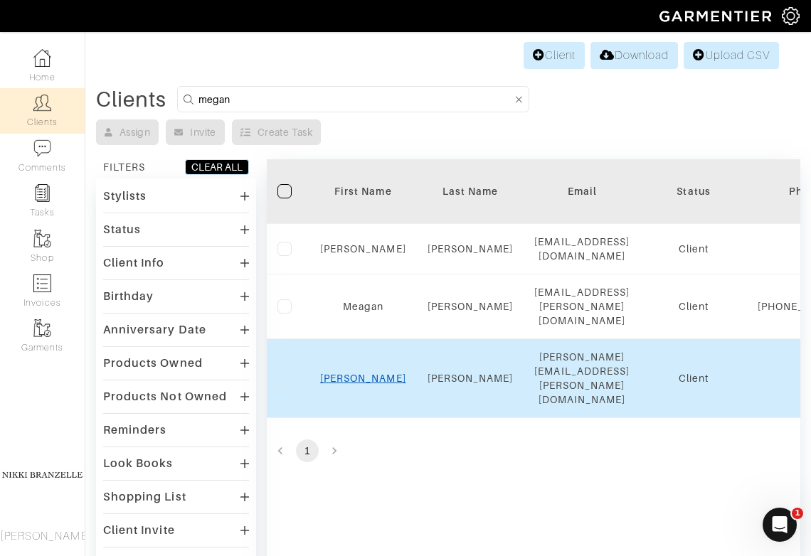
click at [359, 384] on link "[PERSON_NAME]" at bounding box center [363, 378] width 86 height 11
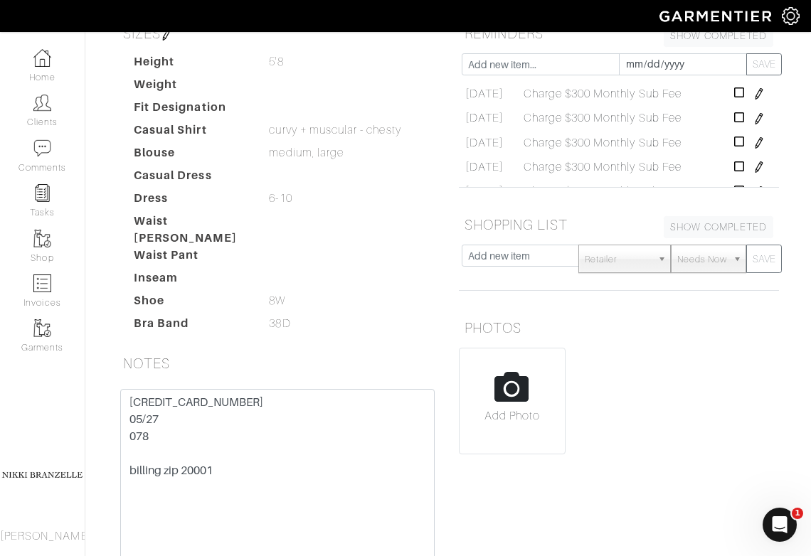
scroll to position [357, 0]
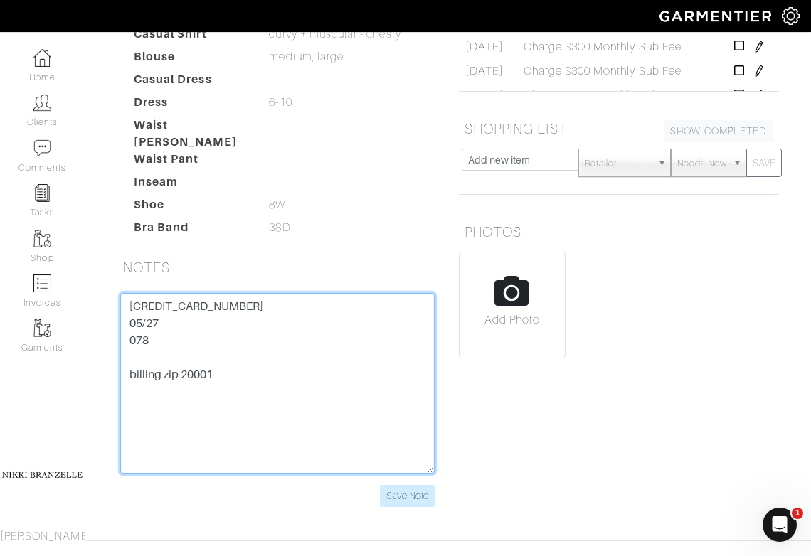
click at [226, 293] on textarea "[CREDIT_CARD_NUMBER] 05/27 078 billing zip 20001" at bounding box center [277, 383] width 315 height 181
